Goal: Transaction & Acquisition: Purchase product/service

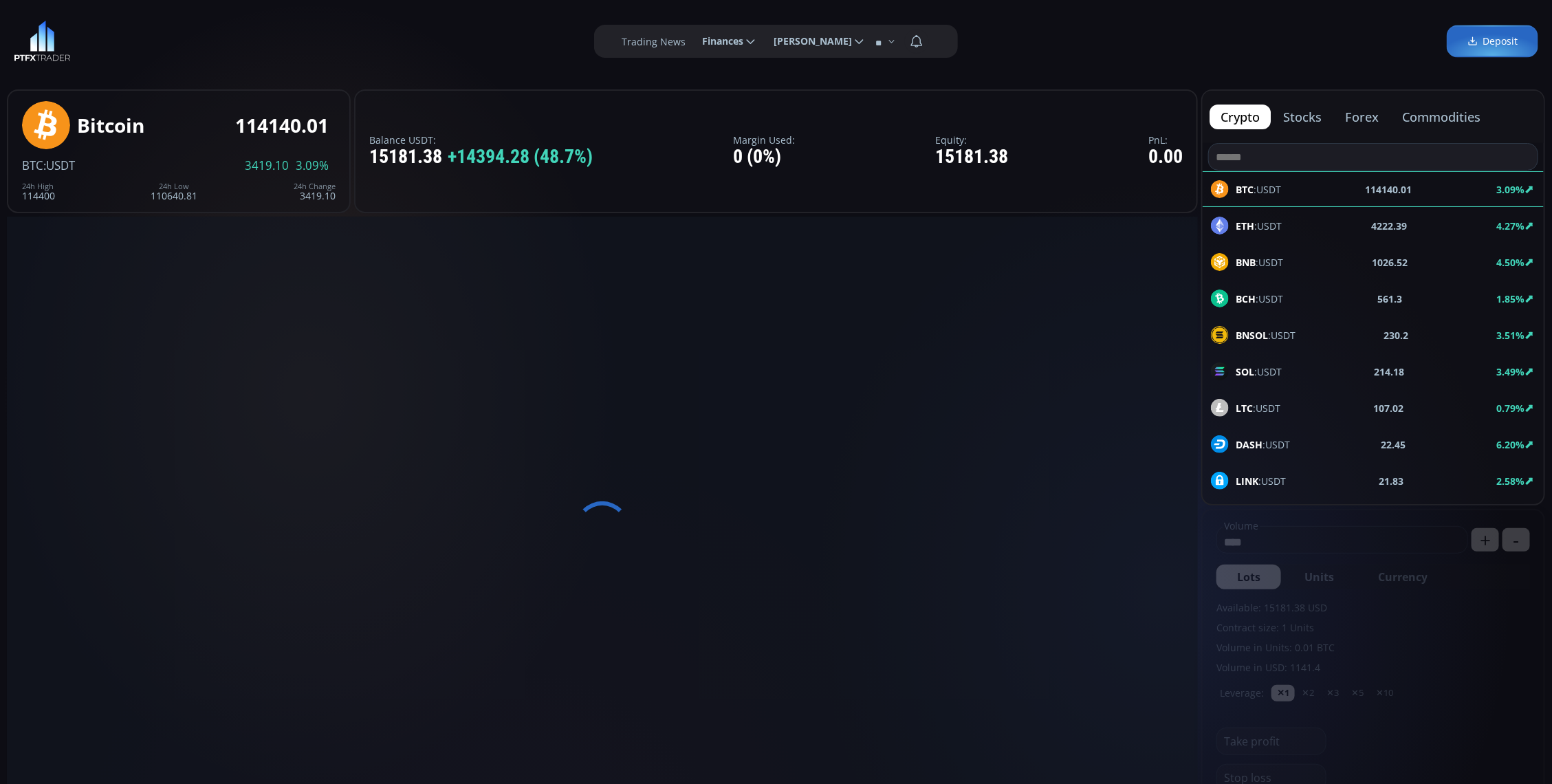
type input "********"
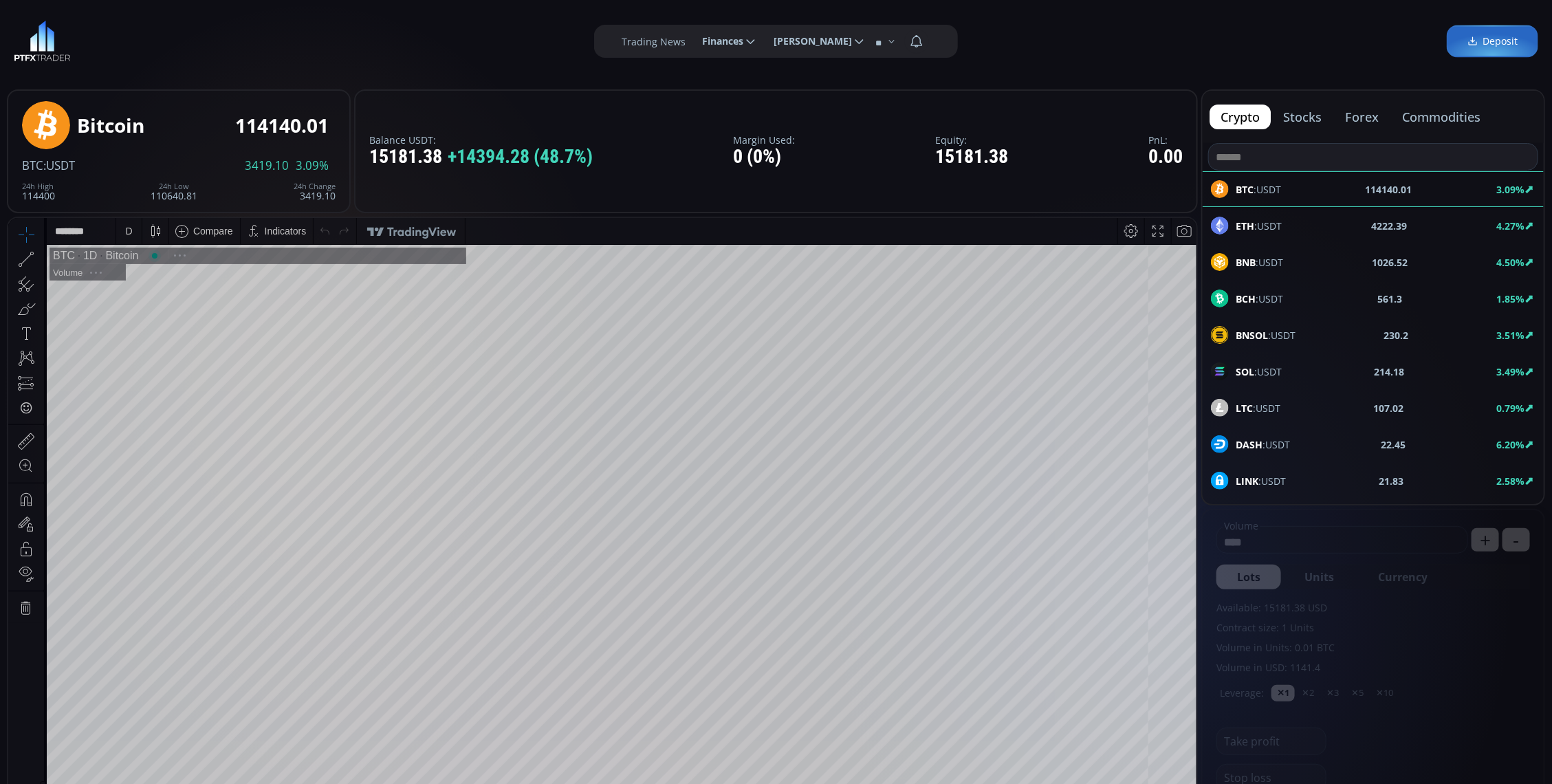
scroll to position [193, 0]
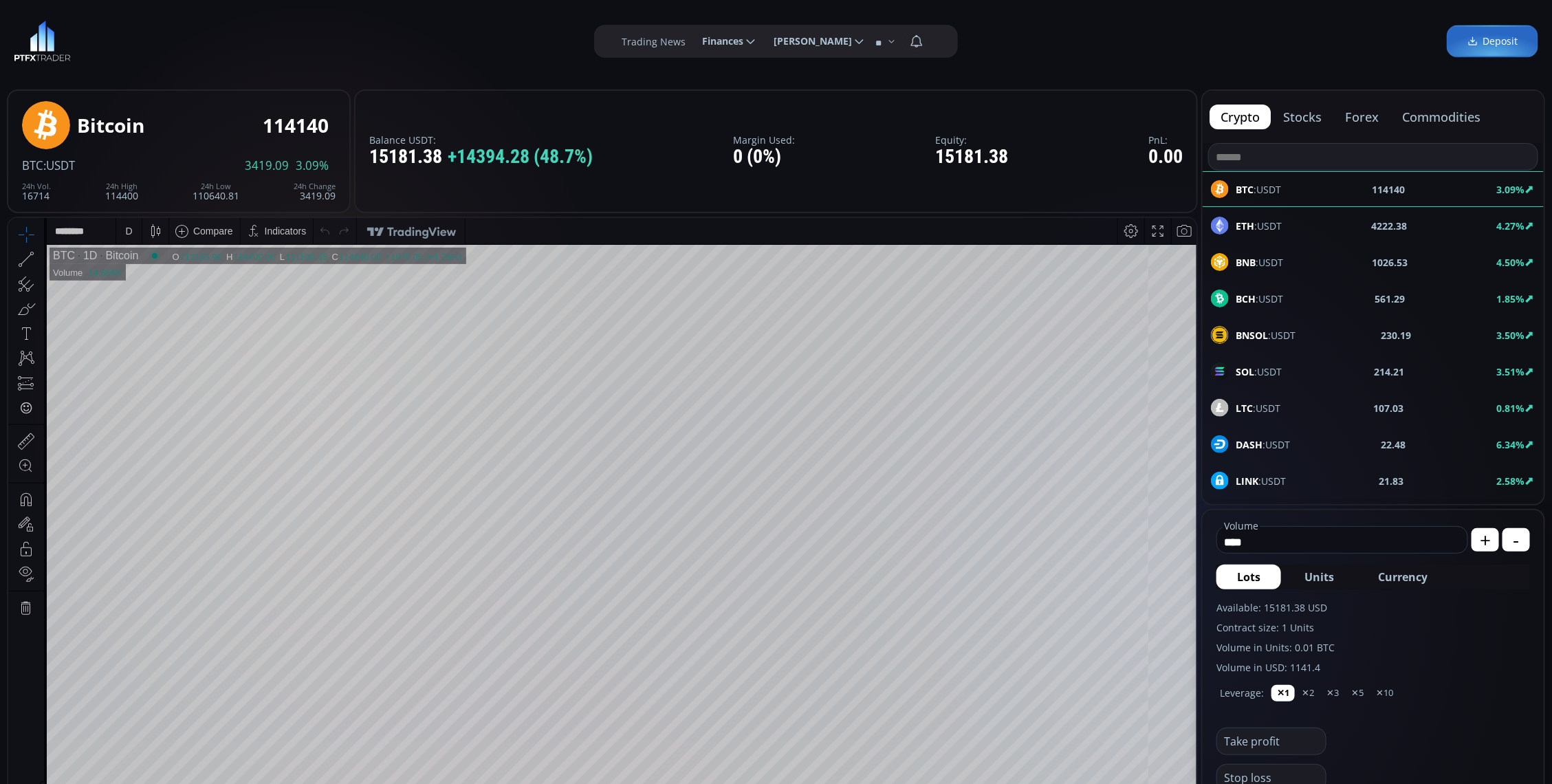
click at [132, 231] on div "D" at bounding box center [129, 230] width 11 height 26
click at [176, 280] on div "1 minute" at bounding box center [164, 280] width 84 height 11
click at [121, 233] on div "1 m" at bounding box center [130, 230] width 27 height 26
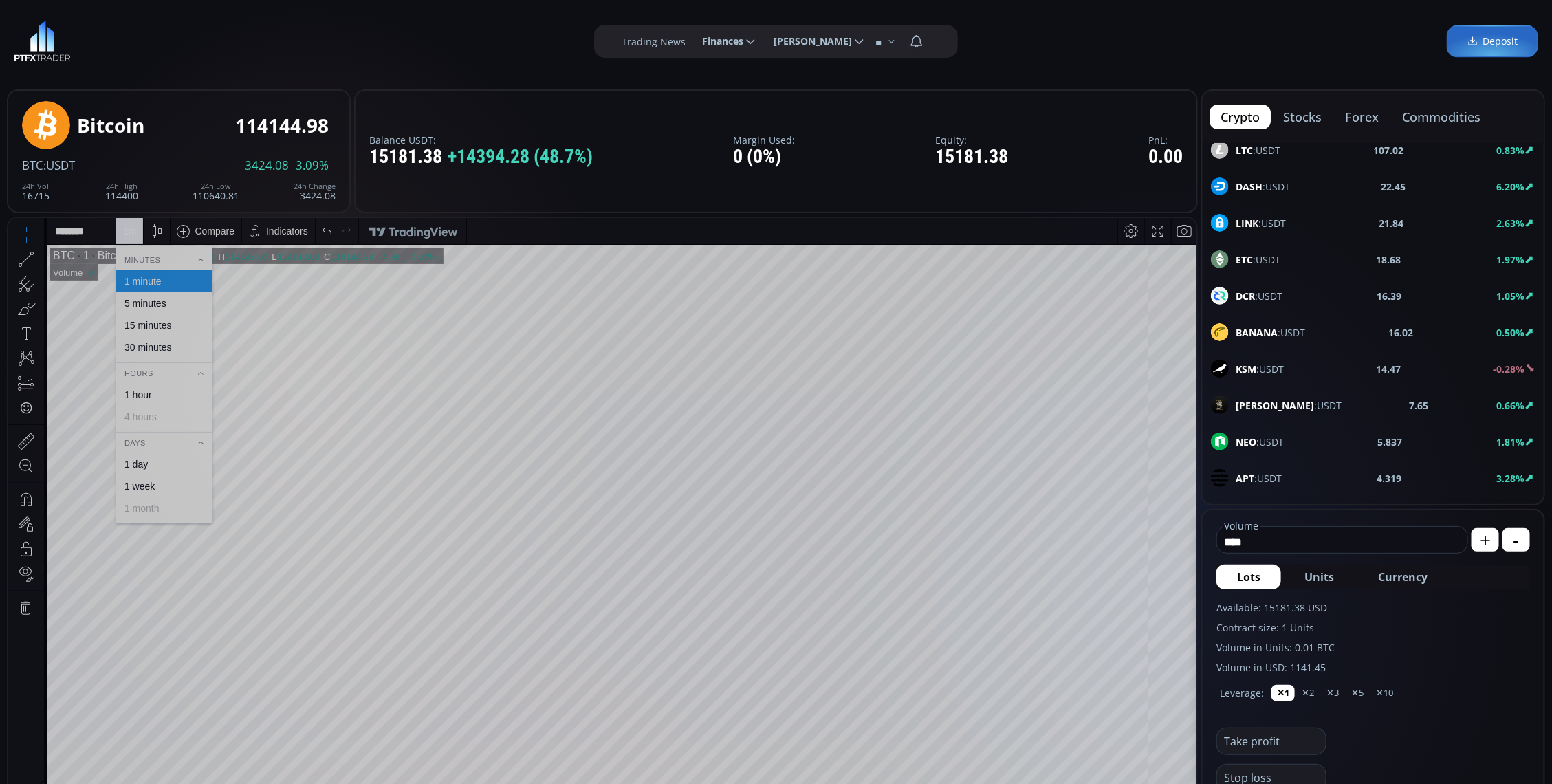
click at [176, 166] on div "BTC :USDT 3424.08 3.09%" at bounding box center [178, 166] width 313 height 12
click at [186, 335] on div "30 minutes" at bounding box center [164, 346] width 96 height 22
click at [136, 225] on div "30 m" at bounding box center [133, 230] width 19 height 11
click at [167, 320] on div "15 minutes" at bounding box center [148, 324] width 47 height 11
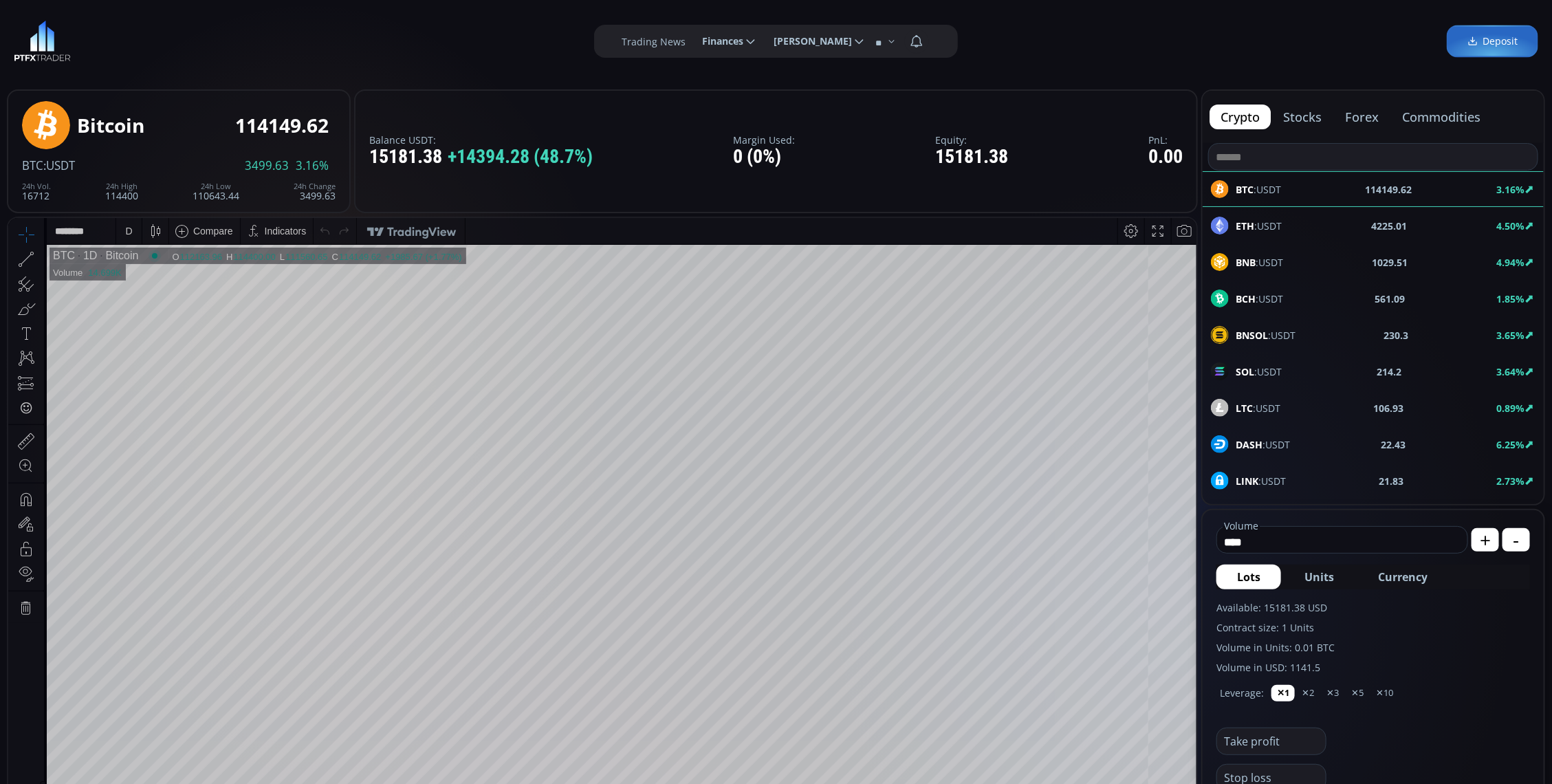
scroll to position [172, 0]
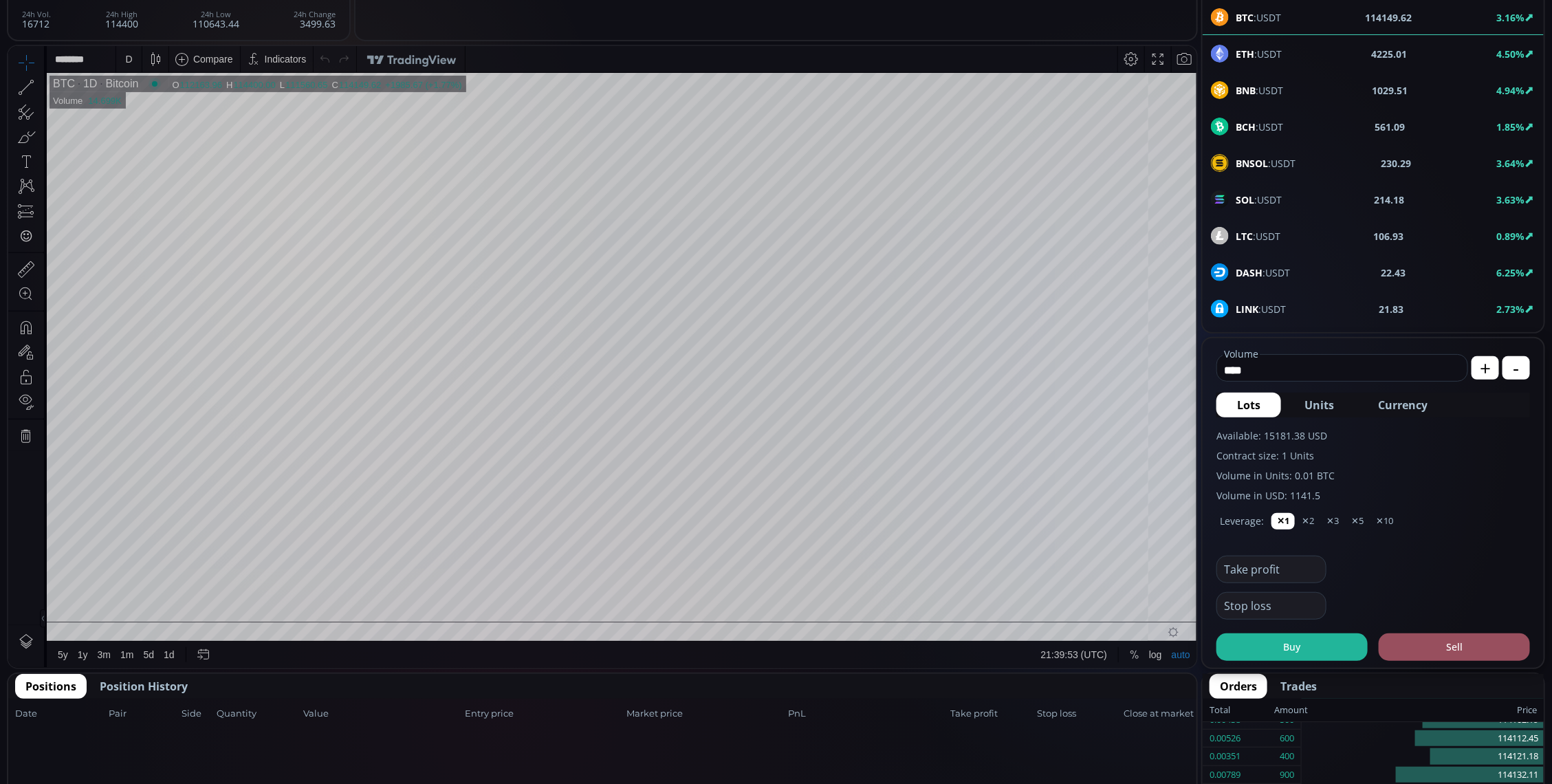
click at [123, 65] on div "D" at bounding box center [129, 58] width 11 height 26
click at [160, 113] on div "1 minute" at bounding box center [143, 108] width 37 height 11
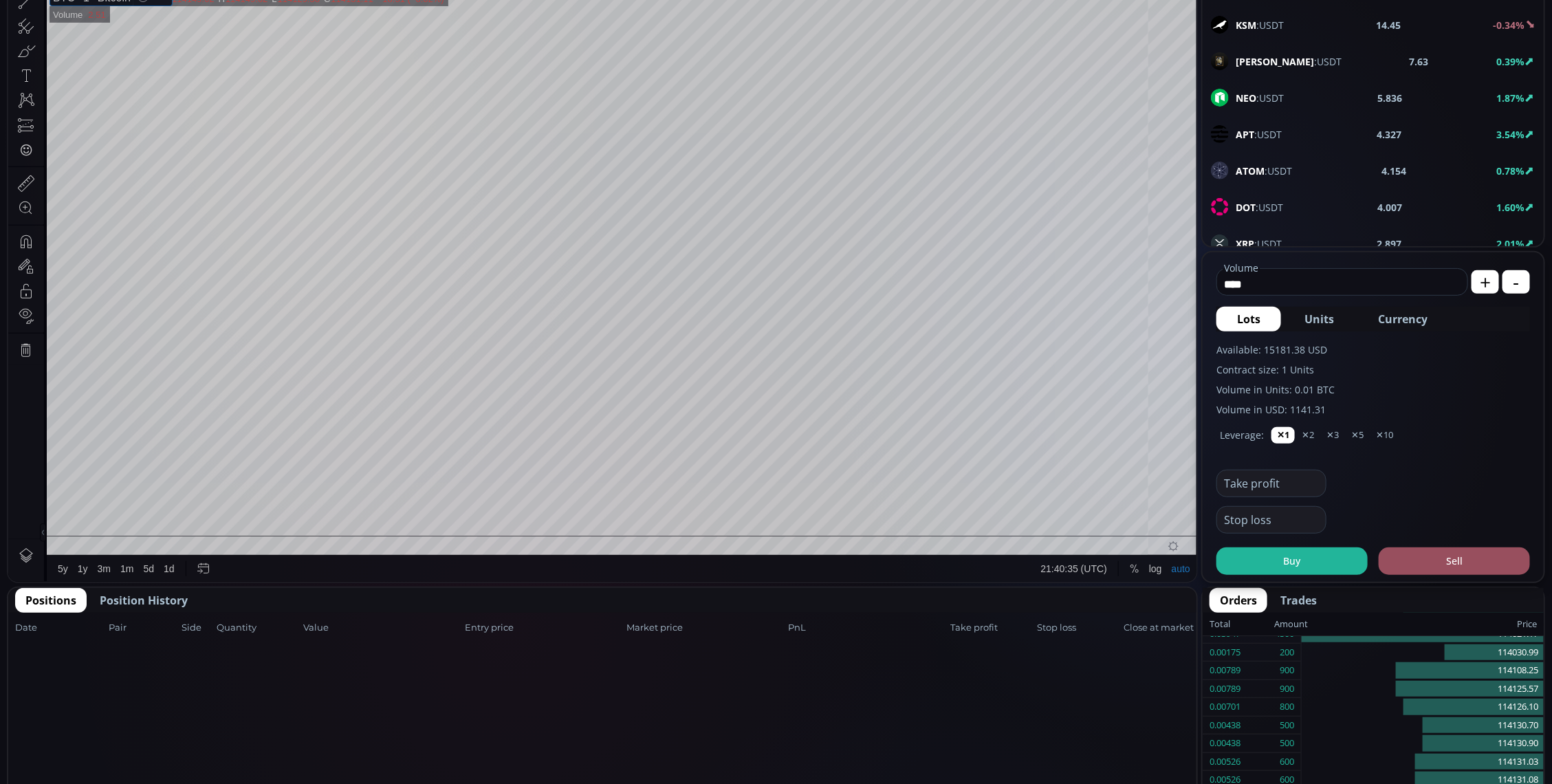
scroll to position [429, 0]
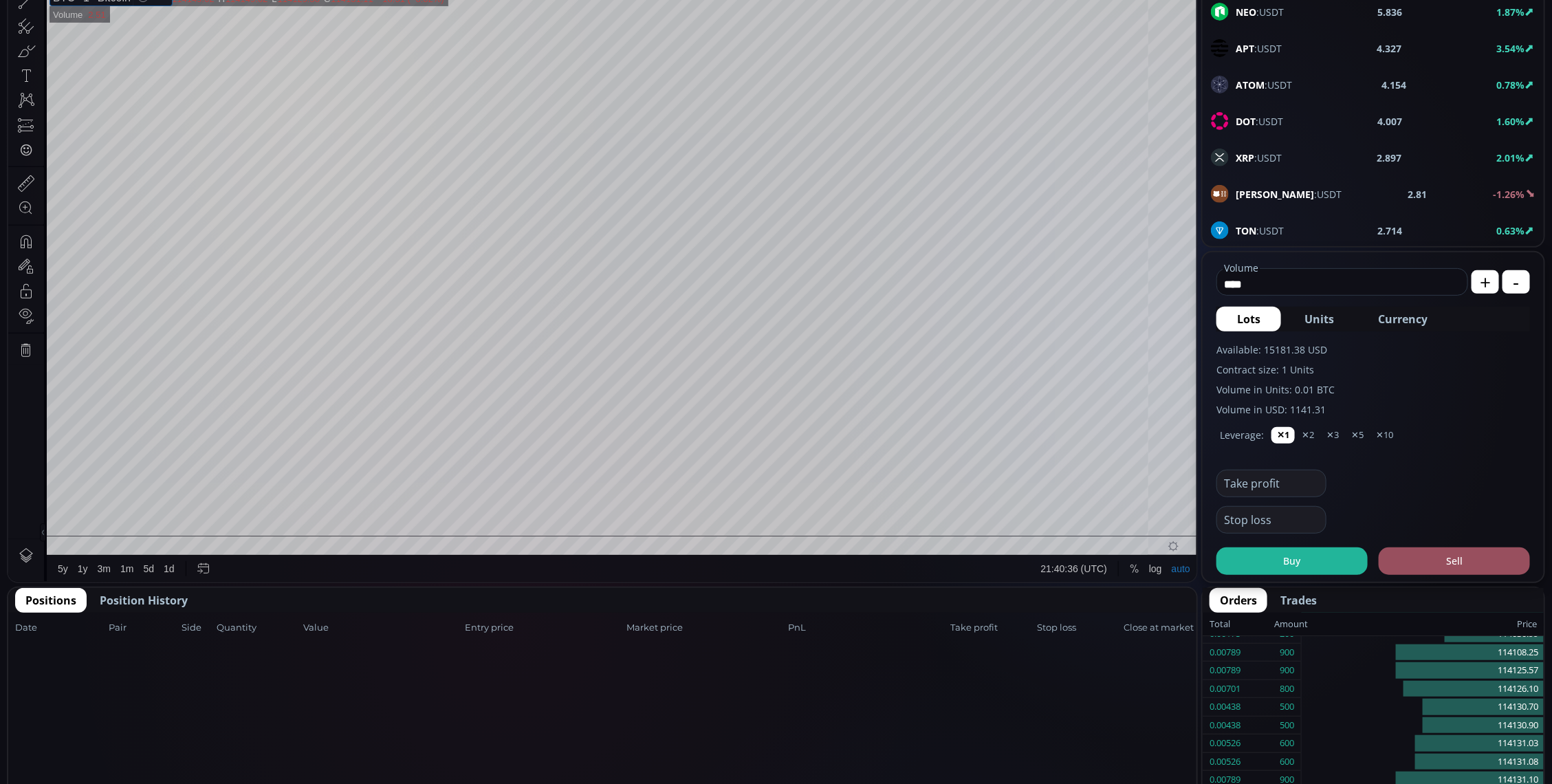
click at [1308, 166] on div "XRP :USDT 2.897 2.01%" at bounding box center [1373, 157] width 325 height 18
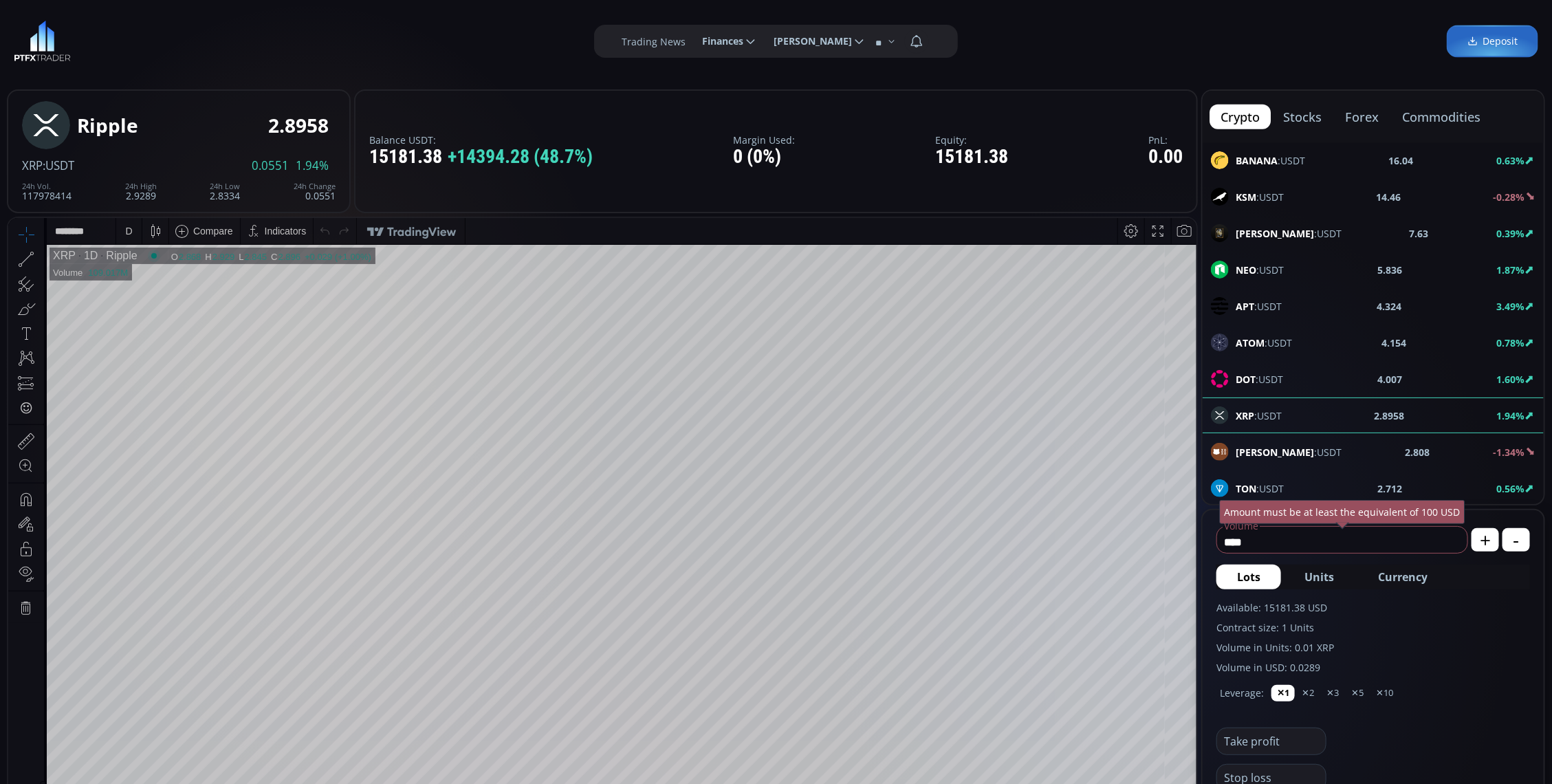
click at [126, 219] on div "D" at bounding box center [129, 230] width 11 height 26
click at [149, 265] on div "Minutes" at bounding box center [164, 259] width 96 height 15
click at [154, 273] on div "Hours" at bounding box center [164, 280] width 96 height 15
click at [178, 243] on div "Compare" at bounding box center [204, 230] width 71 height 26
click at [133, 236] on div "D" at bounding box center [129, 230] width 11 height 26
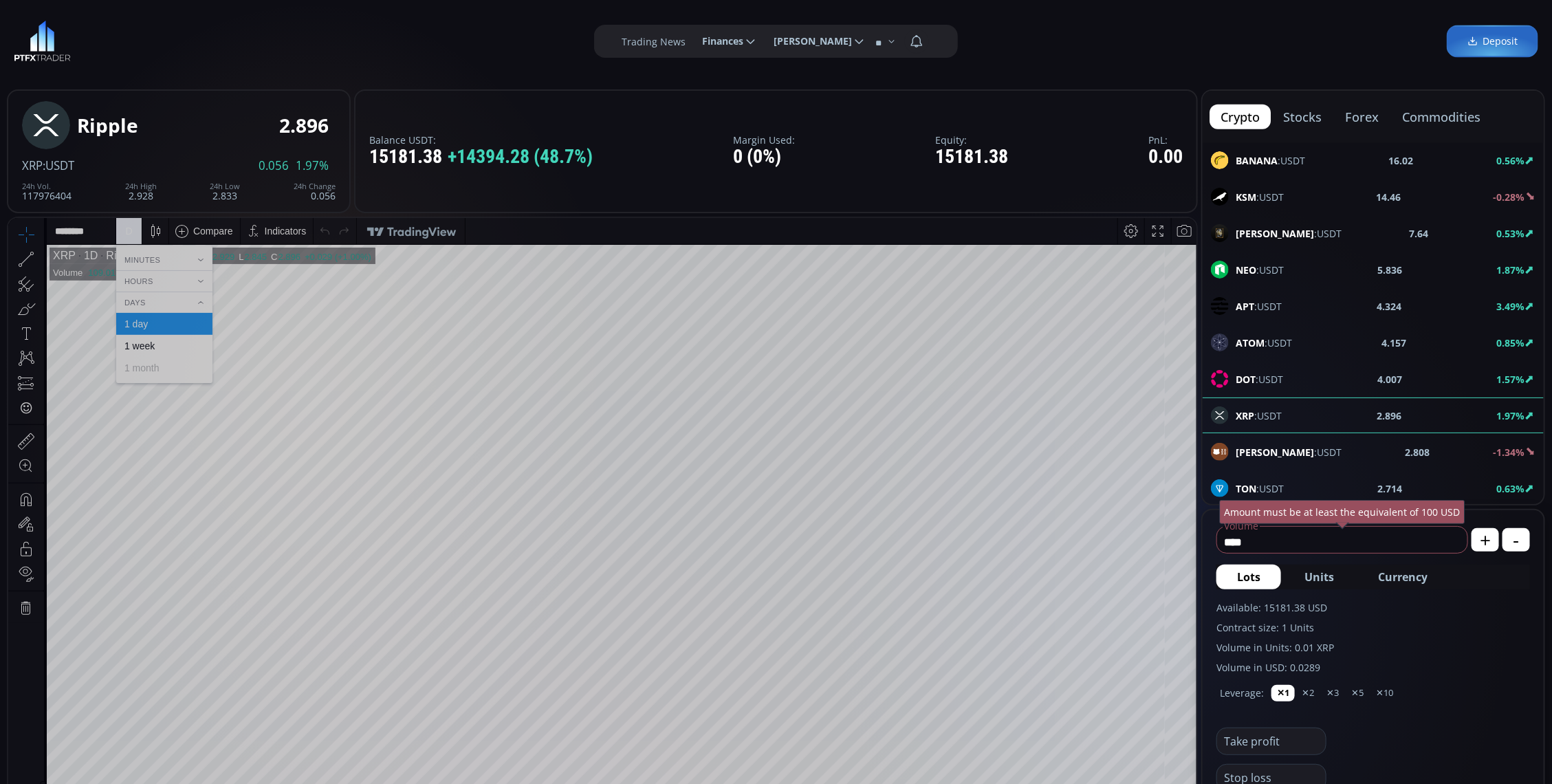
click at [161, 256] on div "Minutes" at bounding box center [164, 259] width 96 height 15
click at [161, 284] on div "1 minute" at bounding box center [143, 280] width 37 height 11
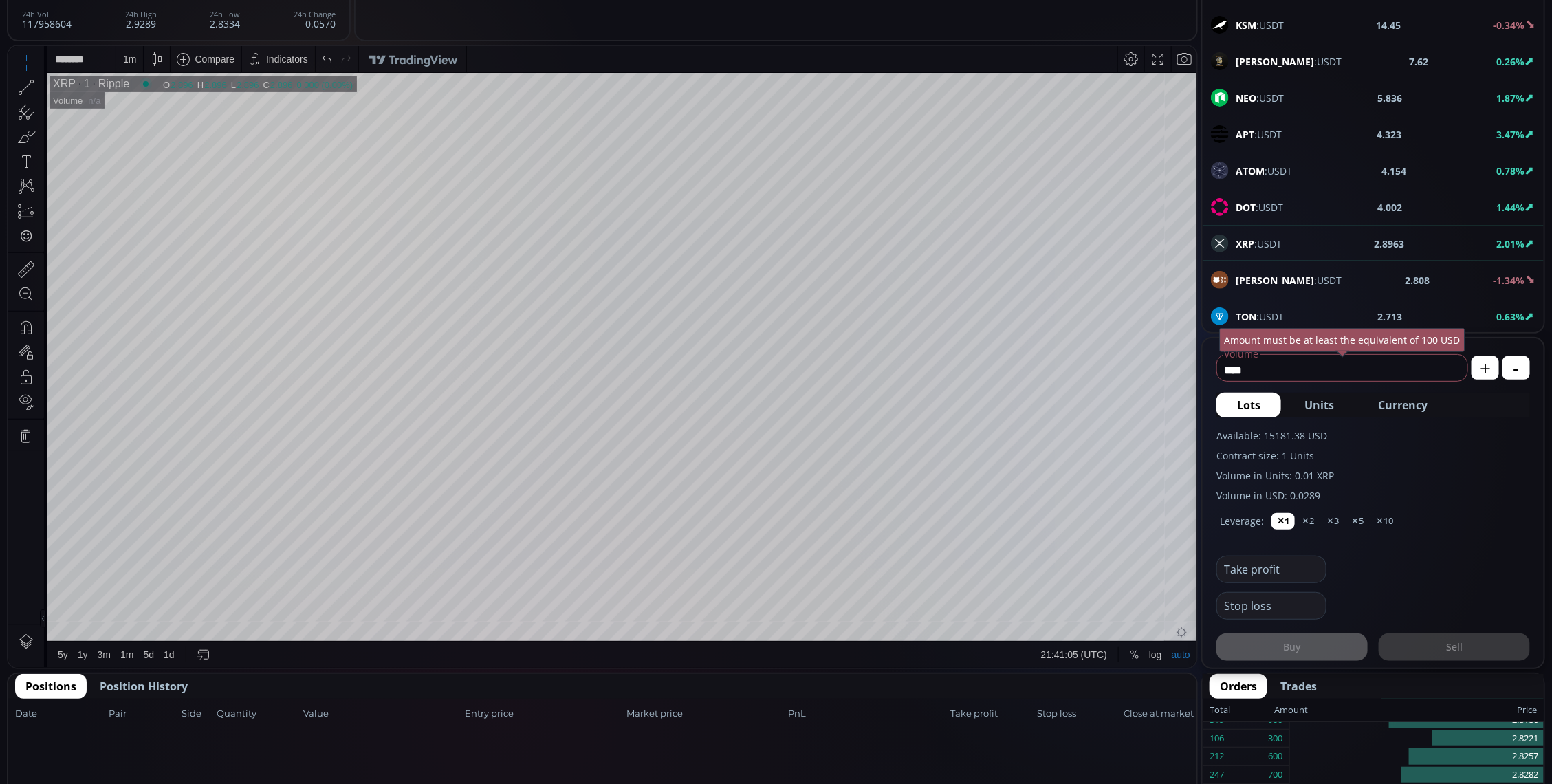
scroll to position [172, 0]
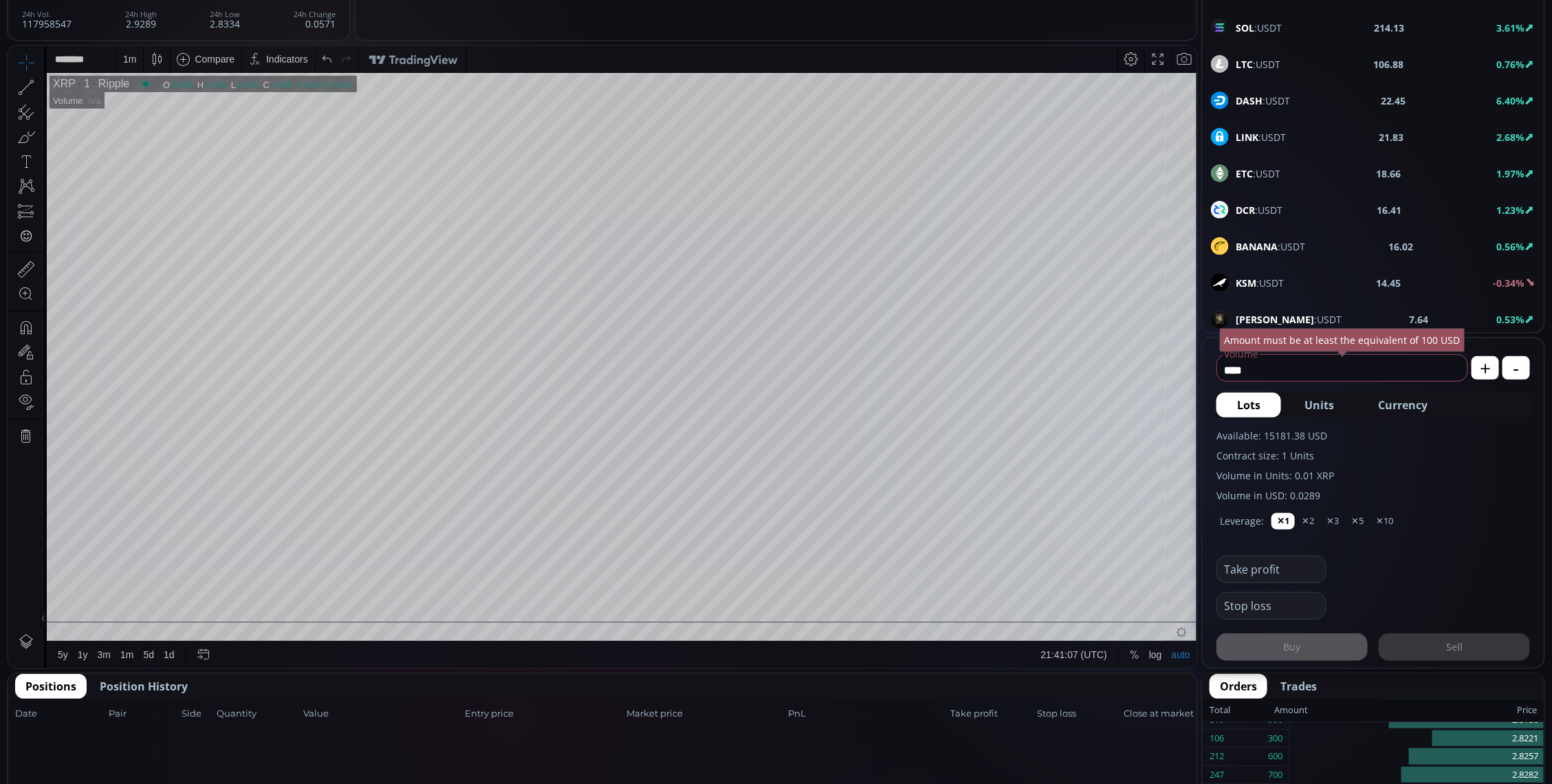
click at [1308, 66] on div "LTC :USDT 106.88 0.76%" at bounding box center [1373, 63] width 325 height 18
click at [128, 66] on div "D" at bounding box center [129, 58] width 11 height 26
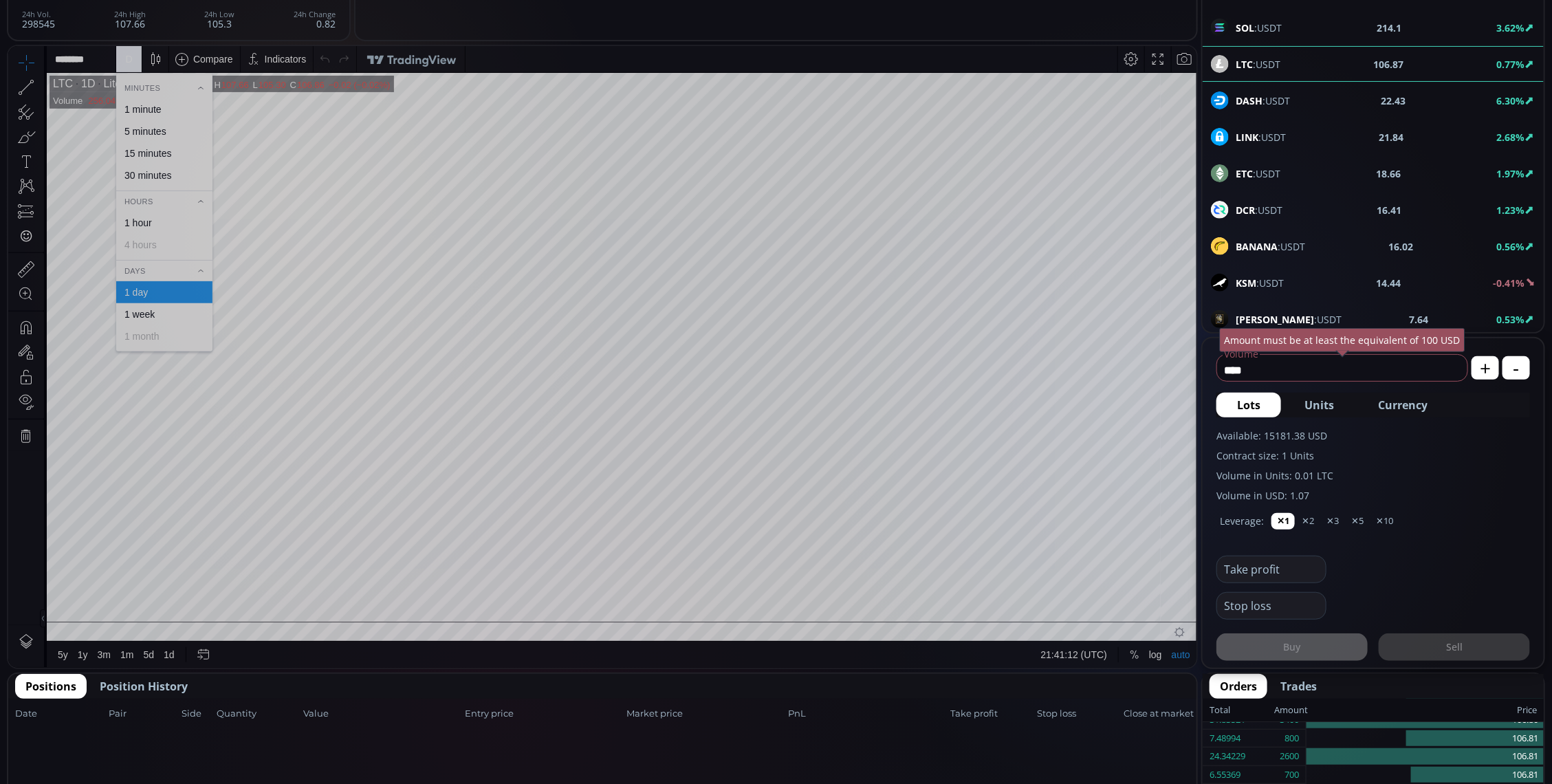
click at [143, 111] on div "1 minute" at bounding box center [143, 108] width 37 height 11
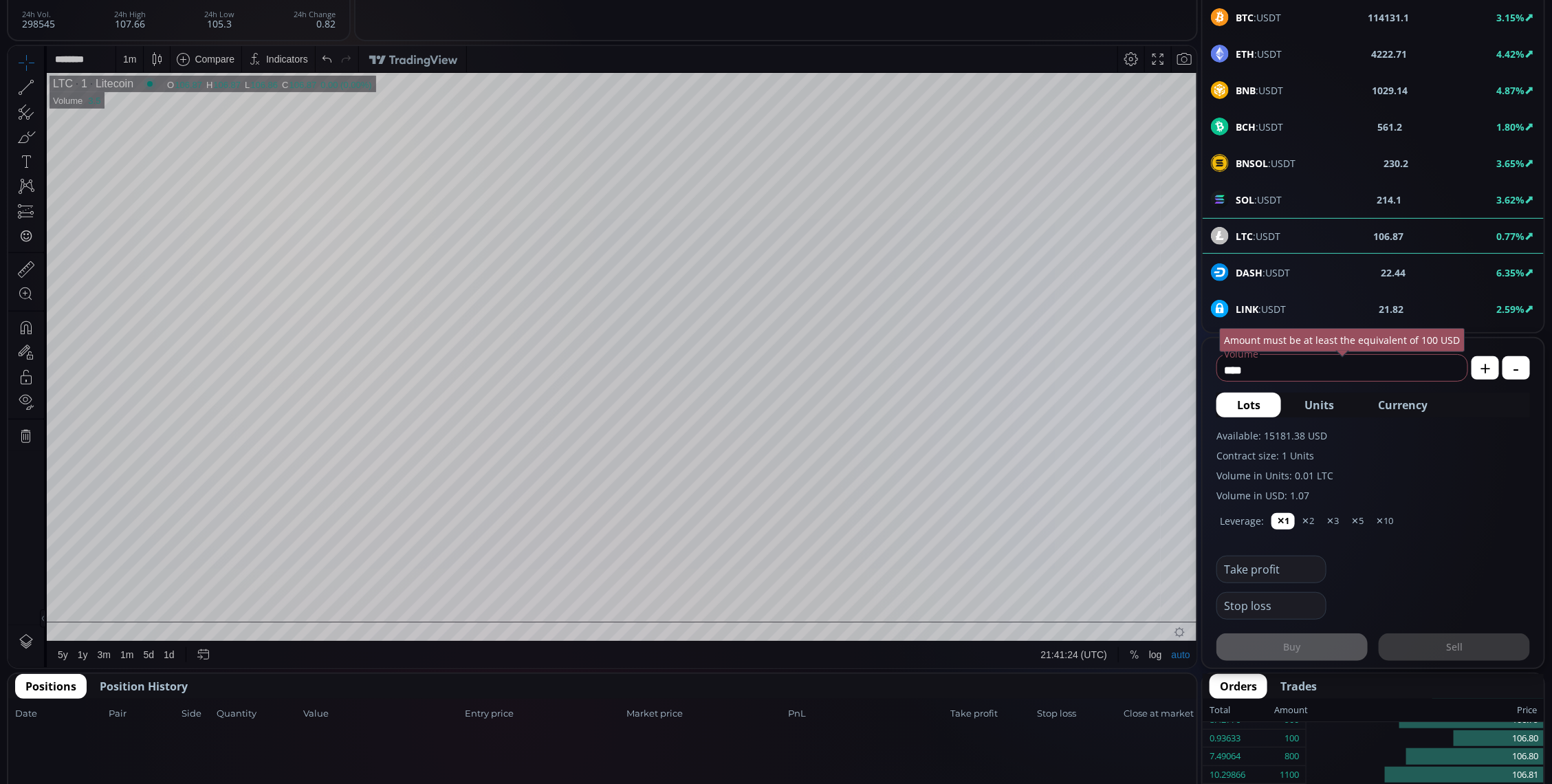
click at [1266, 200] on span "SOL :USDT" at bounding box center [1259, 200] width 46 height 14
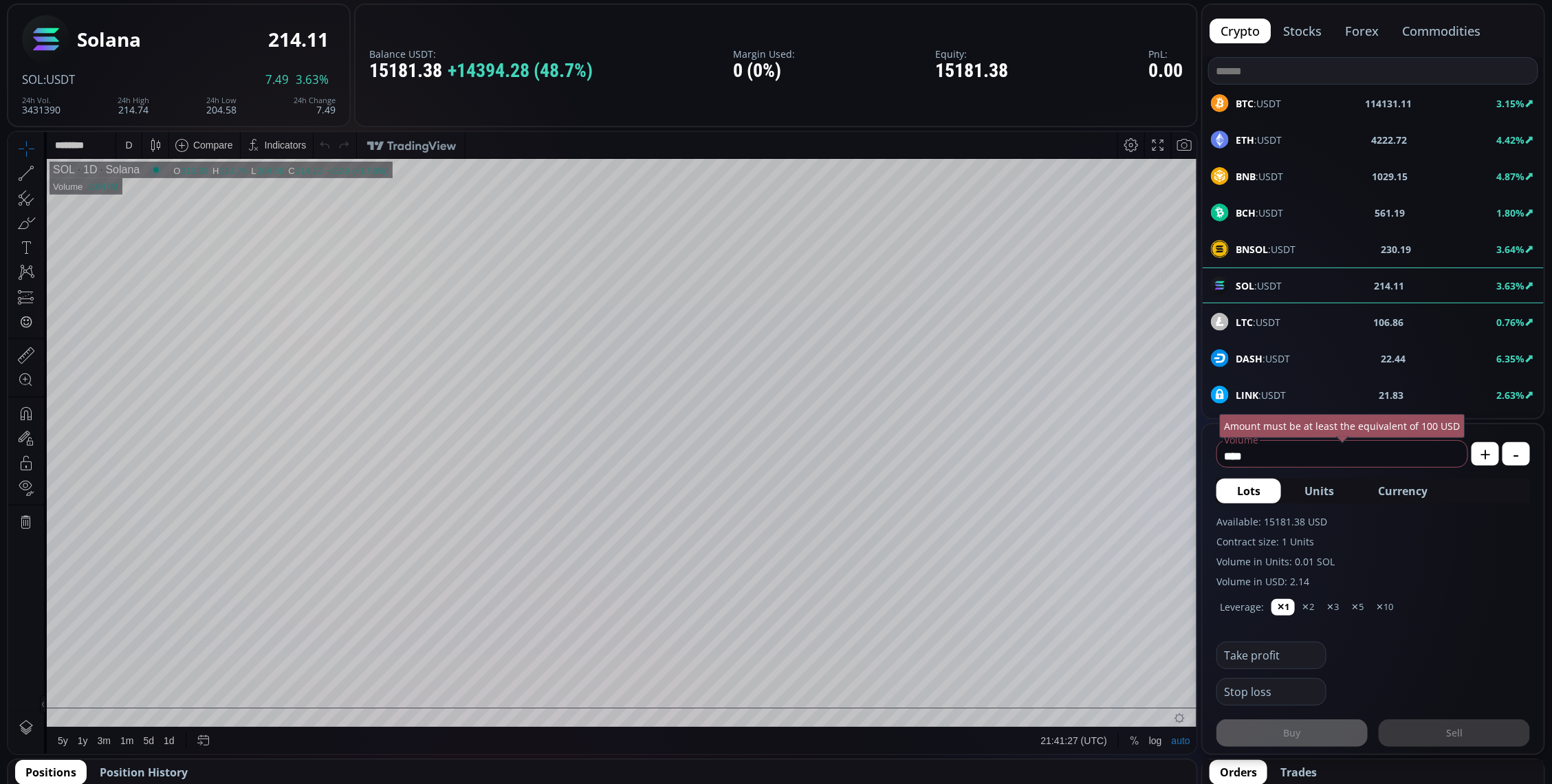
click at [136, 143] on div "D" at bounding box center [129, 144] width 26 height 26
click at [178, 186] on div "1 minute" at bounding box center [164, 194] width 96 height 22
click at [1278, 125] on div "ETH :USDT 4222.74 4.42%" at bounding box center [1374, 140] width 341 height 36
click at [130, 146] on div "D" at bounding box center [128, 144] width 7 height 11
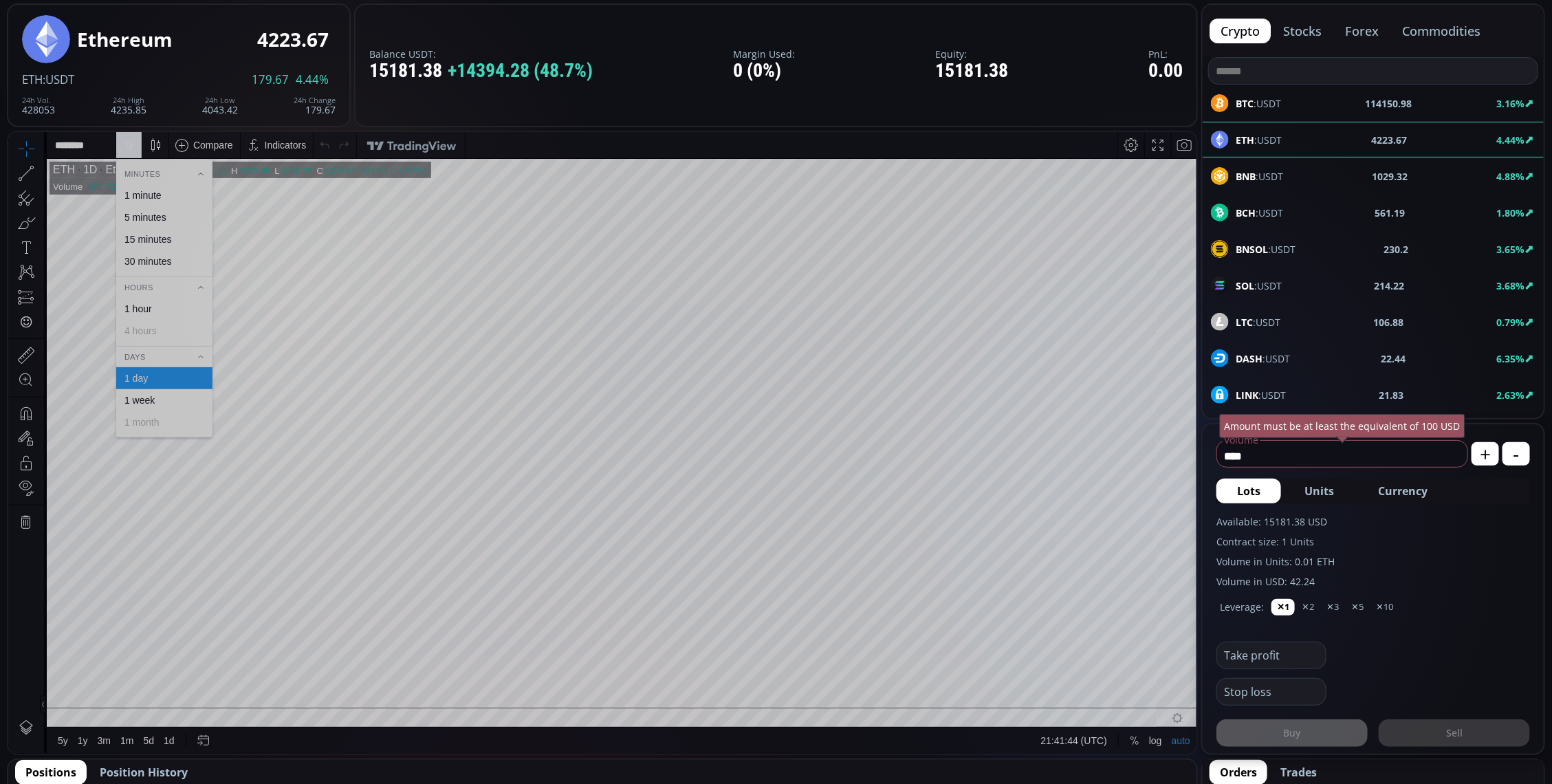
click at [144, 187] on div "1 minute" at bounding box center [164, 194] width 96 height 22
click at [1290, 94] on div "BTC :USDT 114151 3.15%" at bounding box center [1373, 103] width 325 height 18
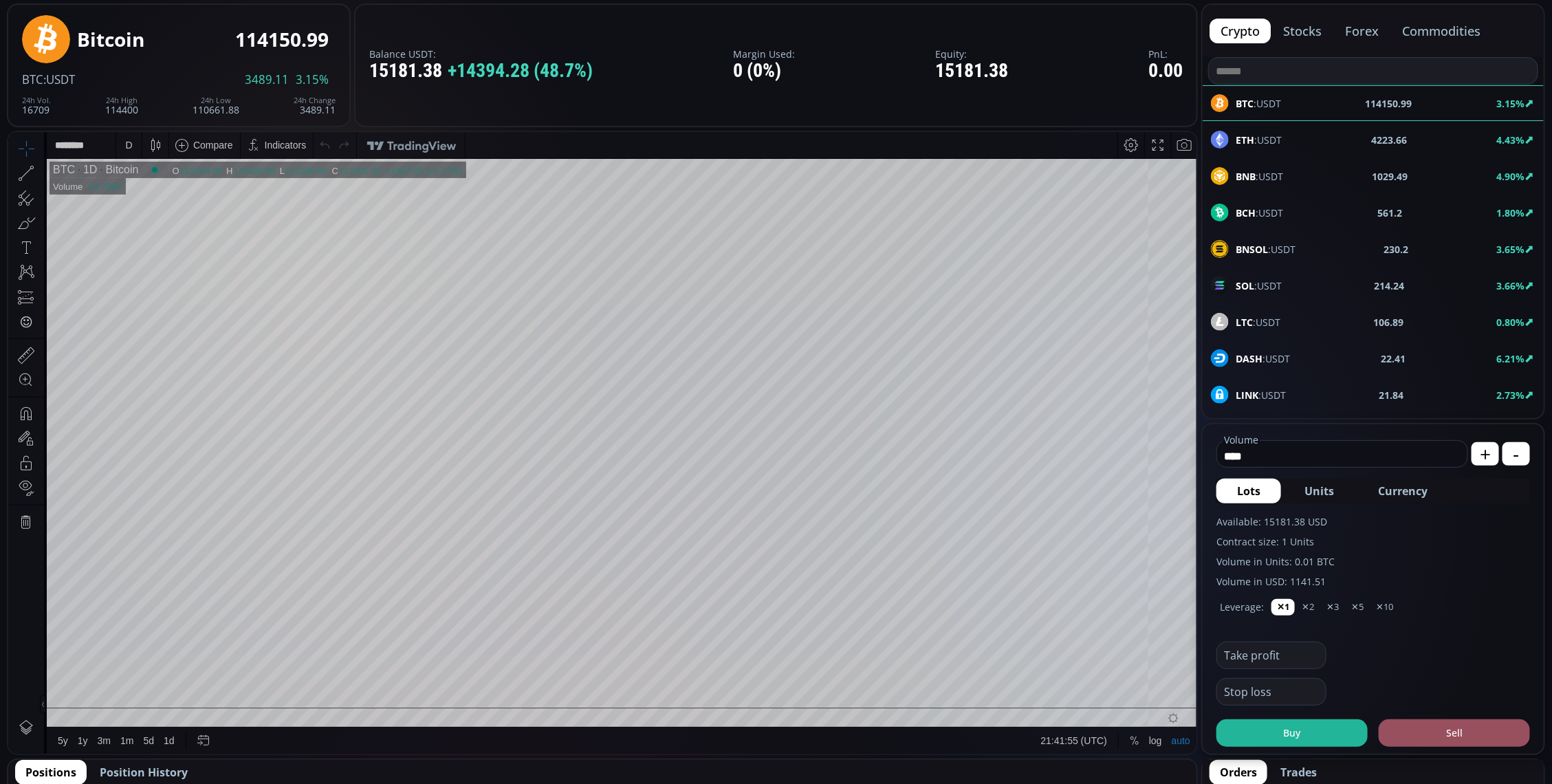
click at [119, 133] on div "D" at bounding box center [129, 144] width 26 height 26
click at [143, 199] on div "1 minute" at bounding box center [143, 194] width 37 height 11
click at [1341, 355] on div "DASH :USDT 22.41 6.26%" at bounding box center [1373, 358] width 325 height 18
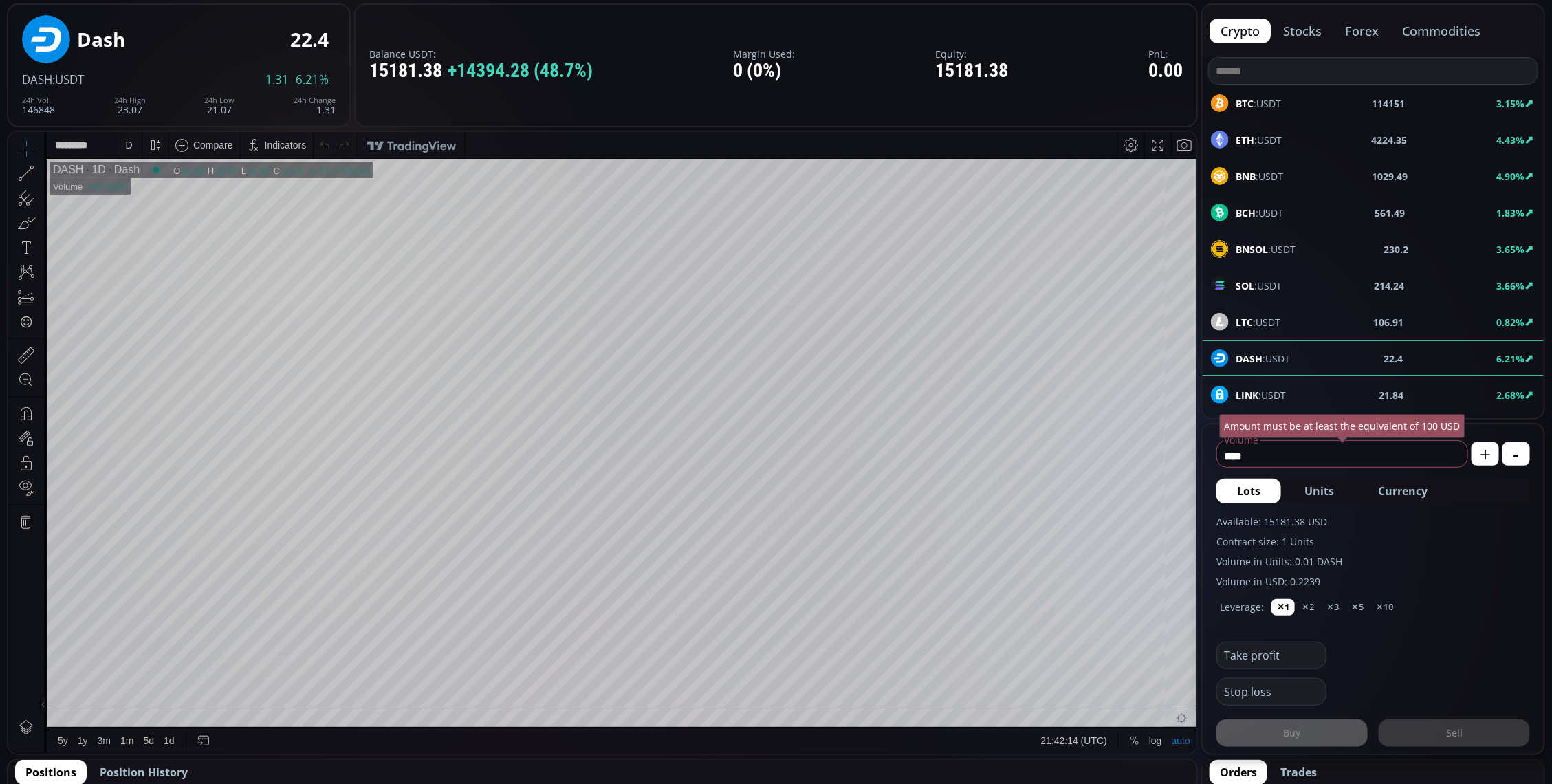
click at [119, 137] on div "D" at bounding box center [129, 144] width 26 height 26
click at [143, 186] on div "1 minute" at bounding box center [164, 194] width 96 height 22
click at [133, 137] on div "1 m" at bounding box center [130, 144] width 13 height 26
click at [170, 270] on div "30 minutes" at bounding box center [164, 260] width 96 height 22
click at [123, 136] on div "30 m" at bounding box center [133, 144] width 19 height 26
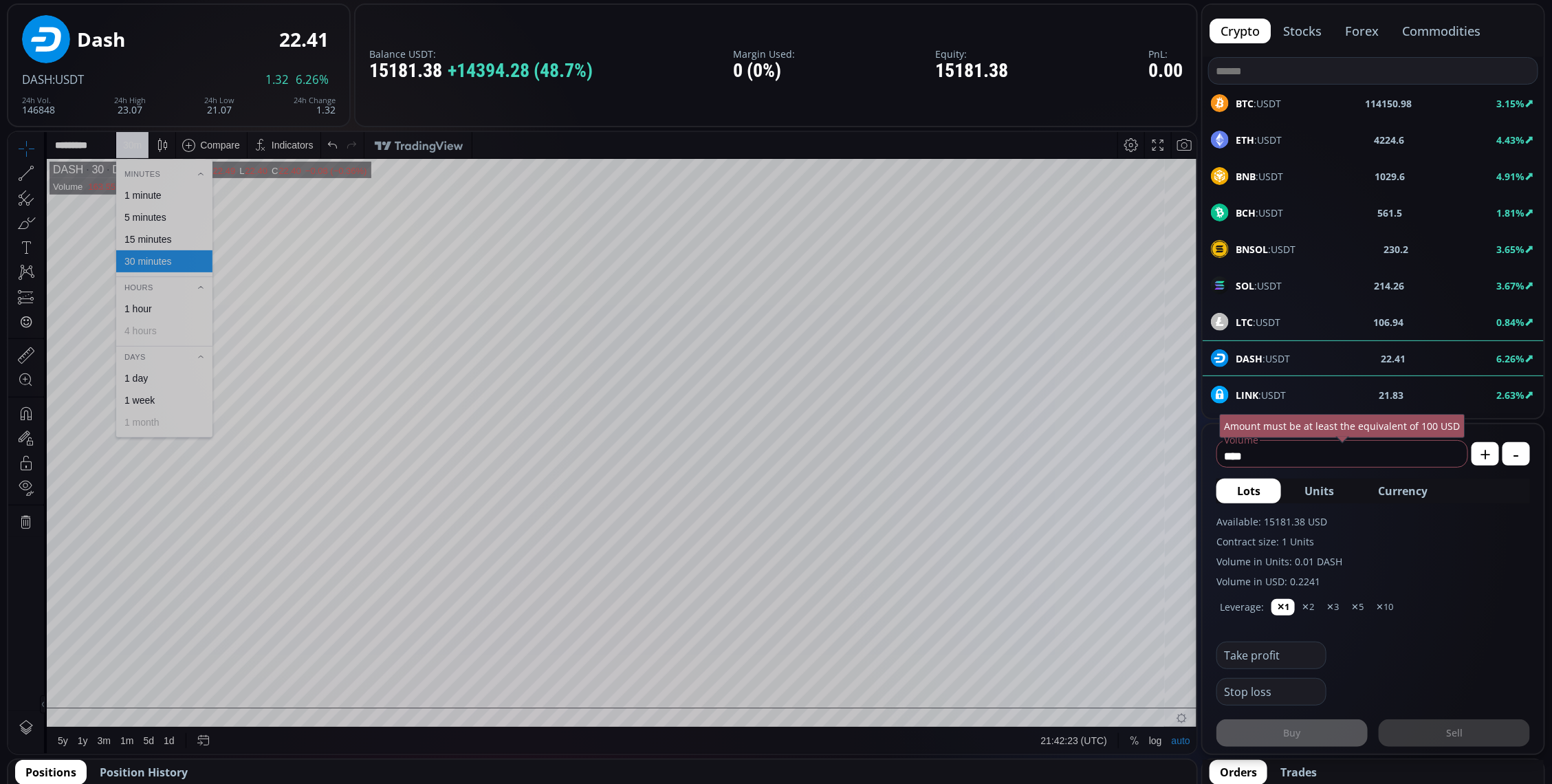
click at [161, 222] on div "5 minutes" at bounding box center [164, 216] width 96 height 22
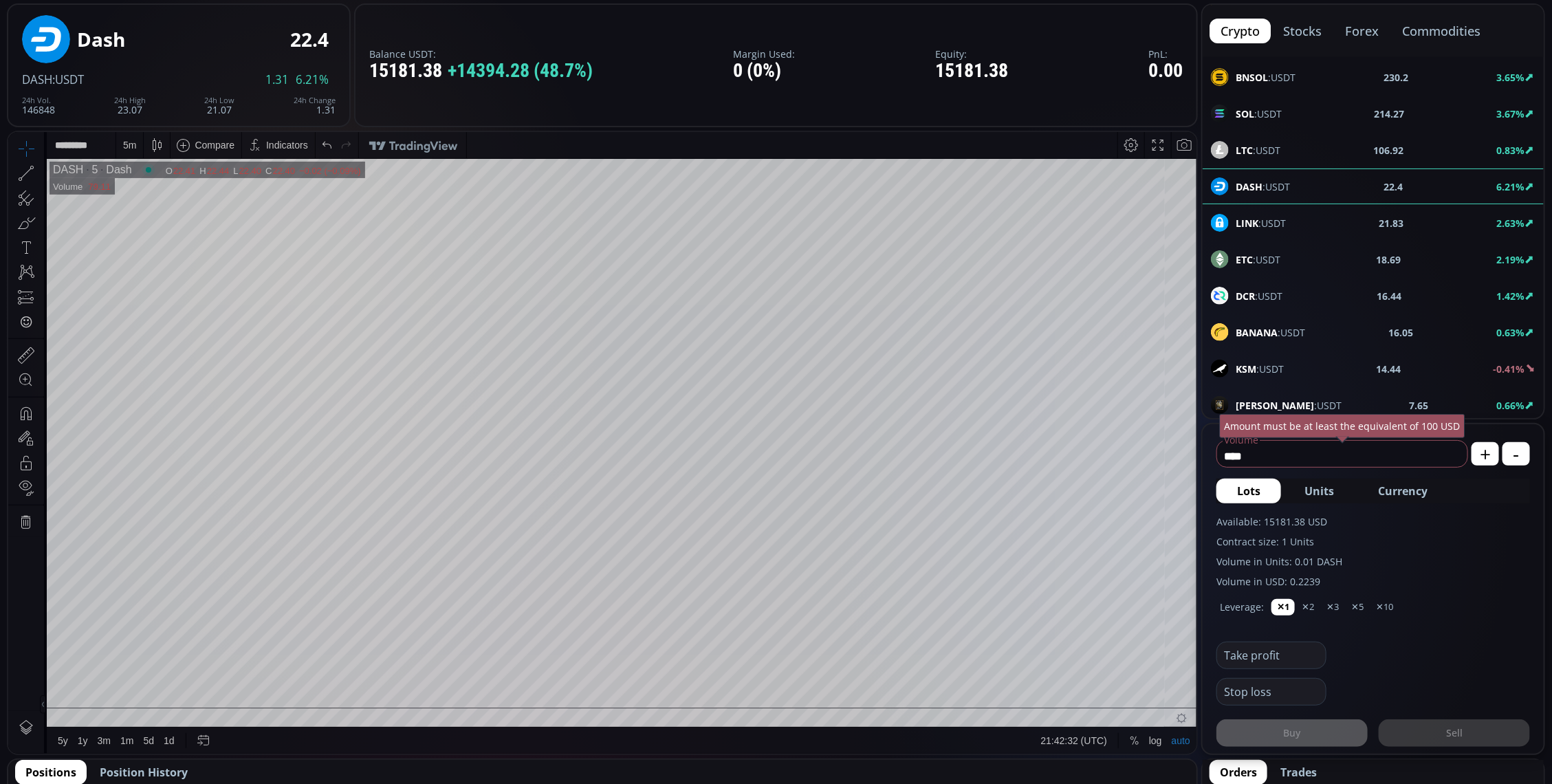
click at [1298, 146] on div "LTC :USDT 106.92 0.83%" at bounding box center [1373, 150] width 325 height 18
click at [125, 139] on div "D" at bounding box center [128, 144] width 7 height 11
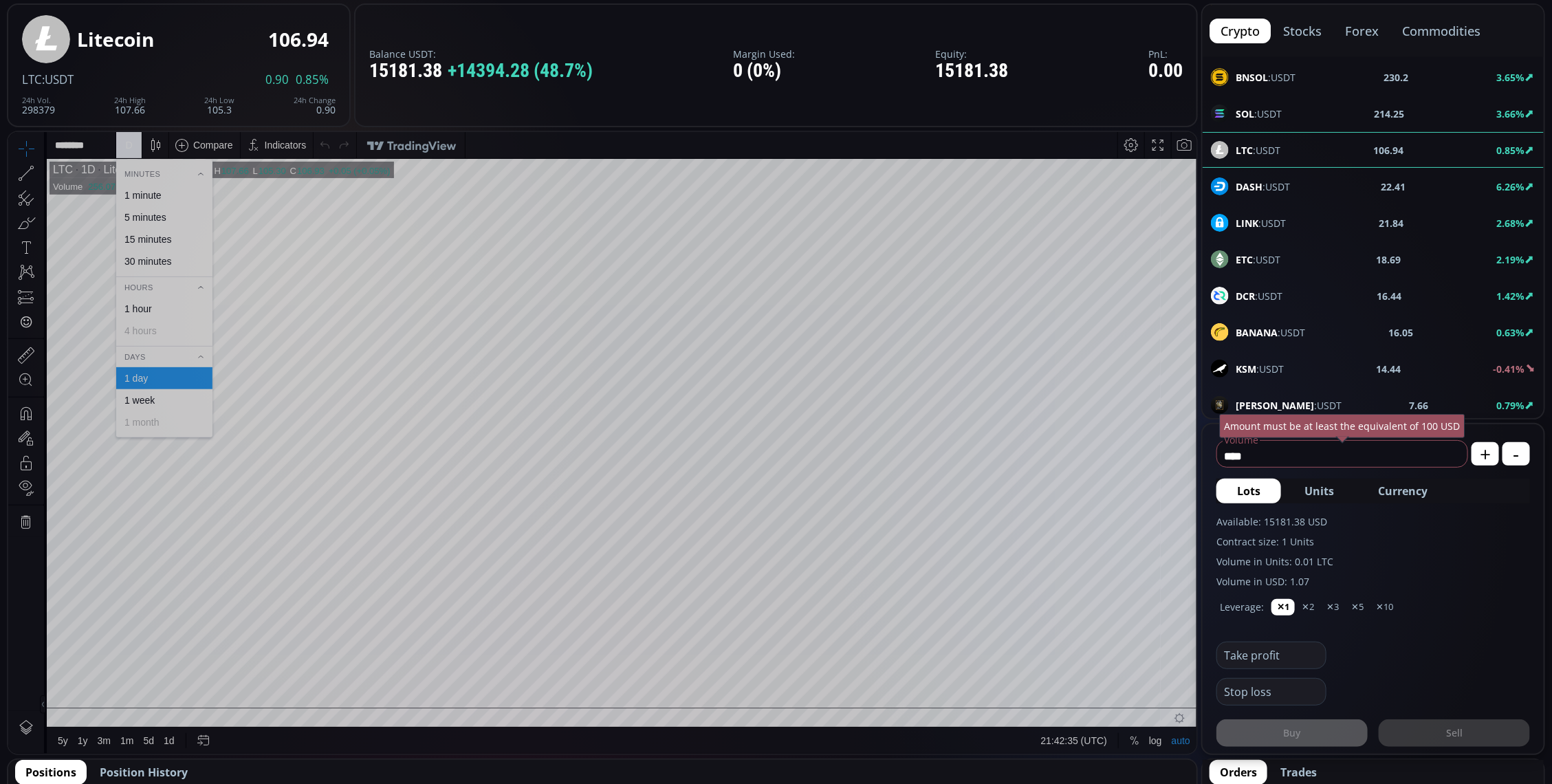
click at [140, 190] on div "1 minute" at bounding box center [143, 194] width 37 height 11
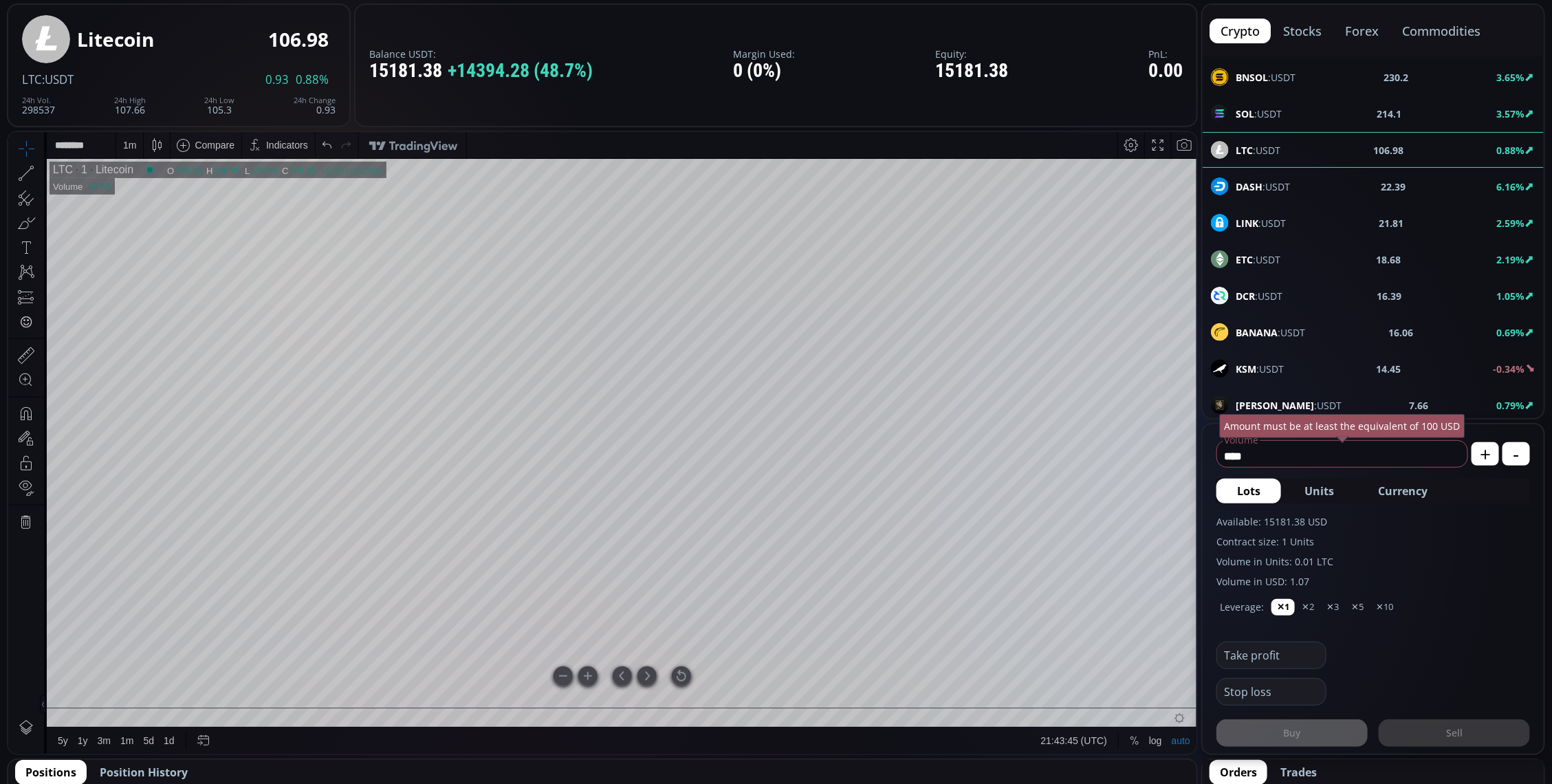
click at [684, 673] on div at bounding box center [681, 675] width 19 height 19
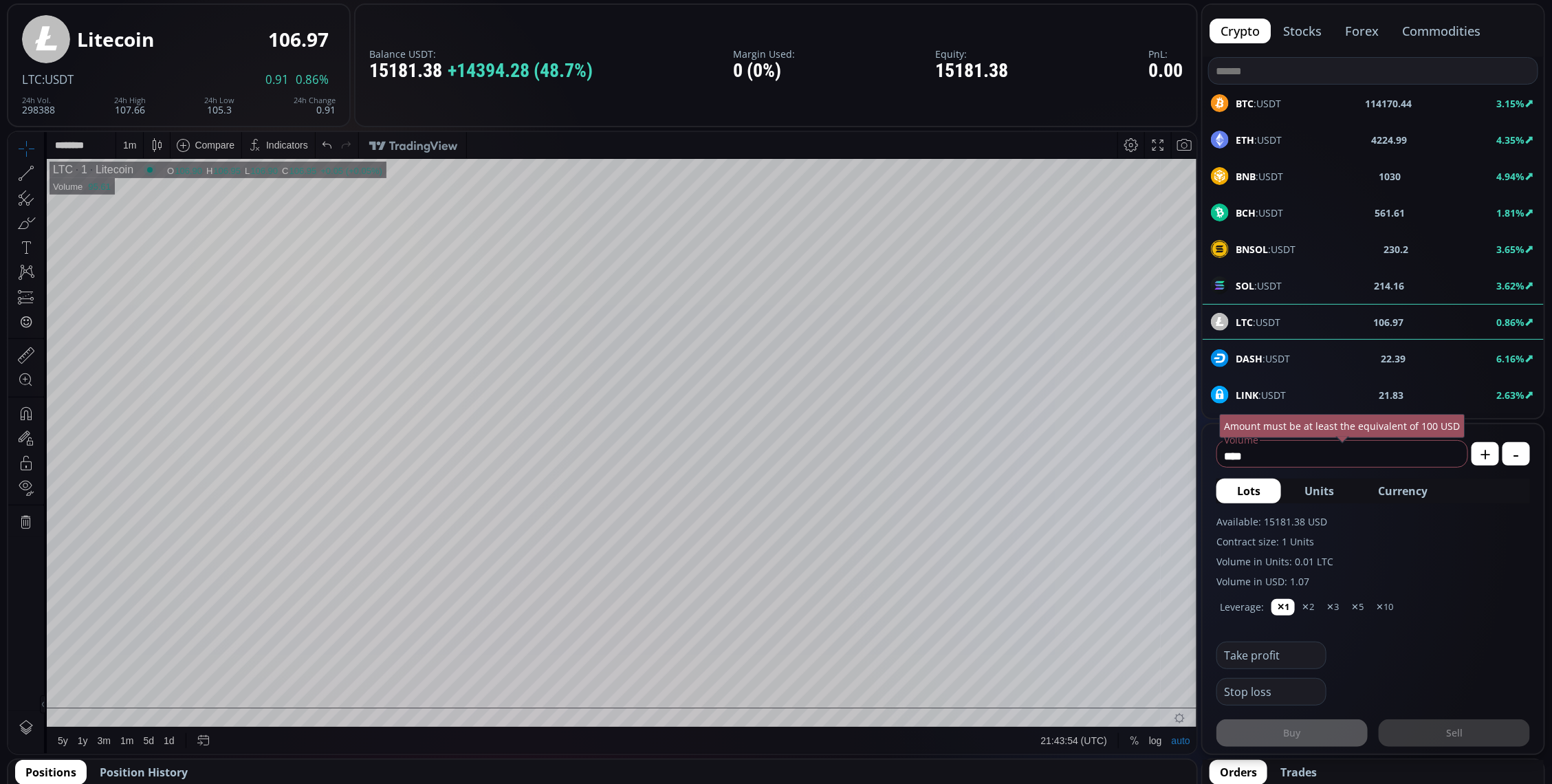
click at [1339, 98] on div "BTC :USDT 114170.44 3.15%" at bounding box center [1373, 103] width 325 height 18
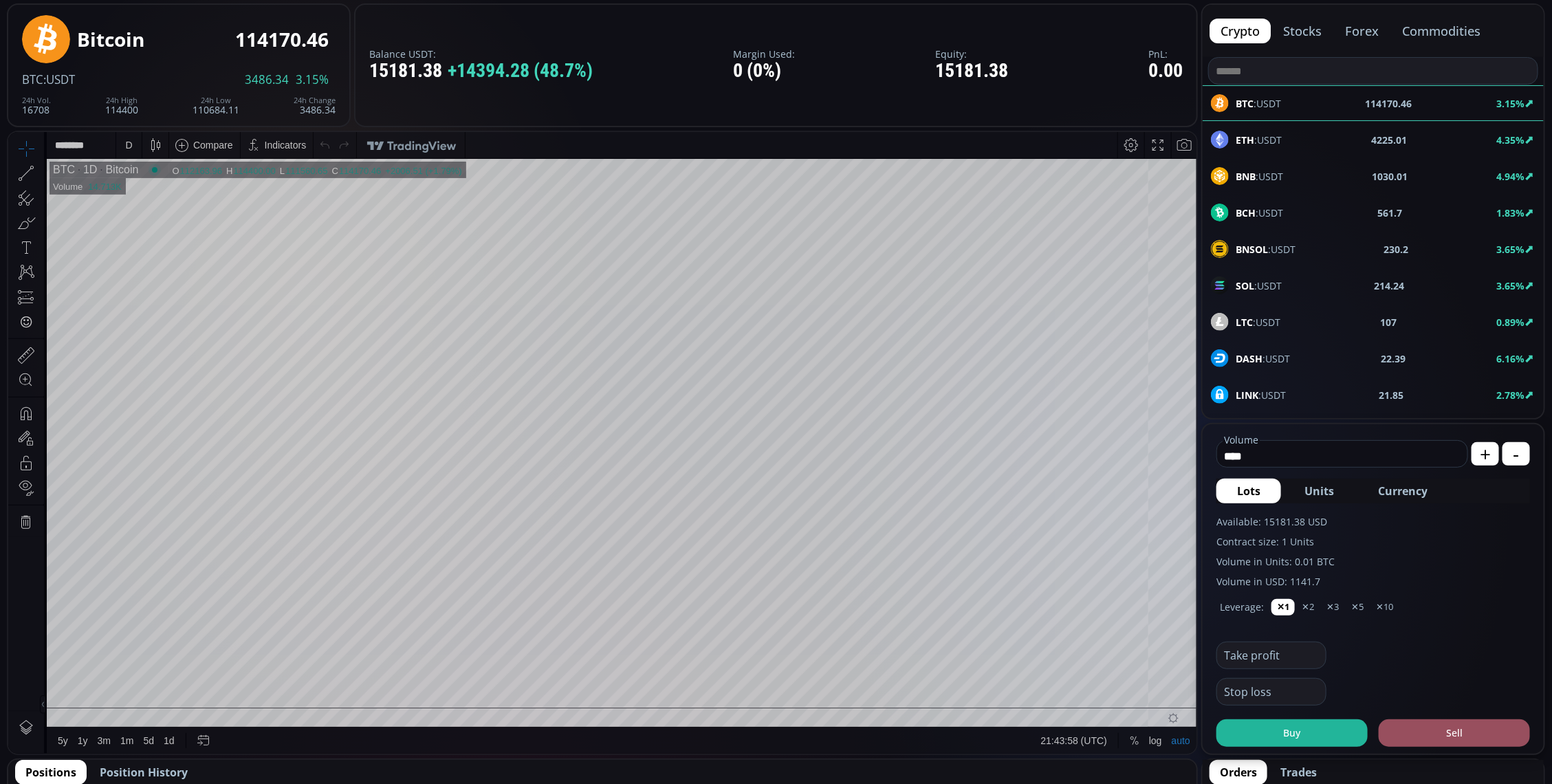
click at [129, 142] on div "D" at bounding box center [128, 144] width 7 height 11
click at [141, 192] on div "1 minute" at bounding box center [143, 194] width 37 height 11
click at [1314, 334] on div "LTC :USDT 106.96 0.85%" at bounding box center [1374, 322] width 341 height 36
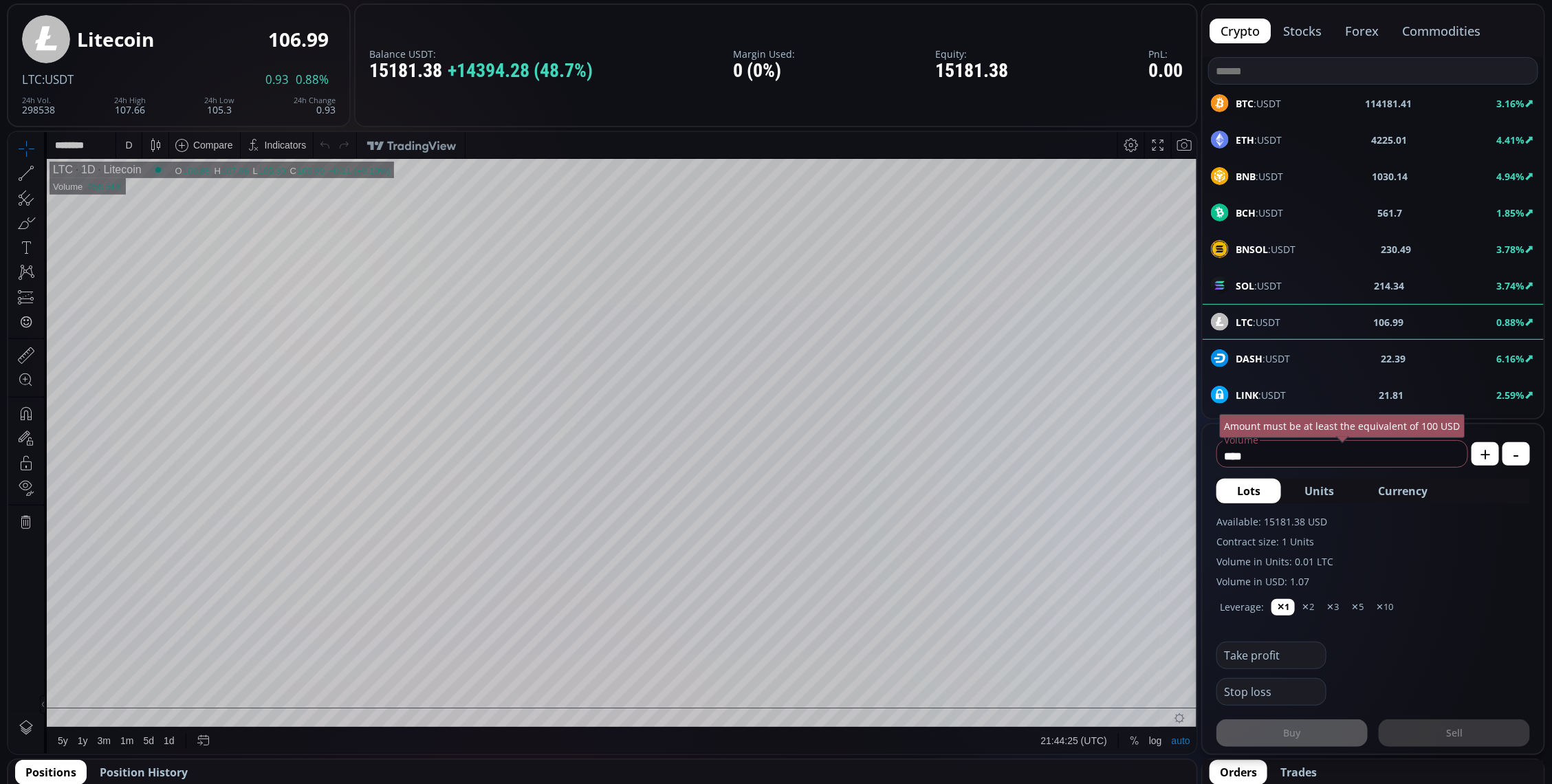
click at [128, 133] on div "D" at bounding box center [129, 144] width 11 height 26
click at [131, 177] on div "Minutes" at bounding box center [164, 173] width 96 height 15
click at [138, 190] on div "Hours" at bounding box center [164, 194] width 96 height 15
click at [148, 173] on div "Minutes" at bounding box center [164, 173] width 96 height 15
click at [149, 198] on div "1 minute" at bounding box center [143, 194] width 37 height 11
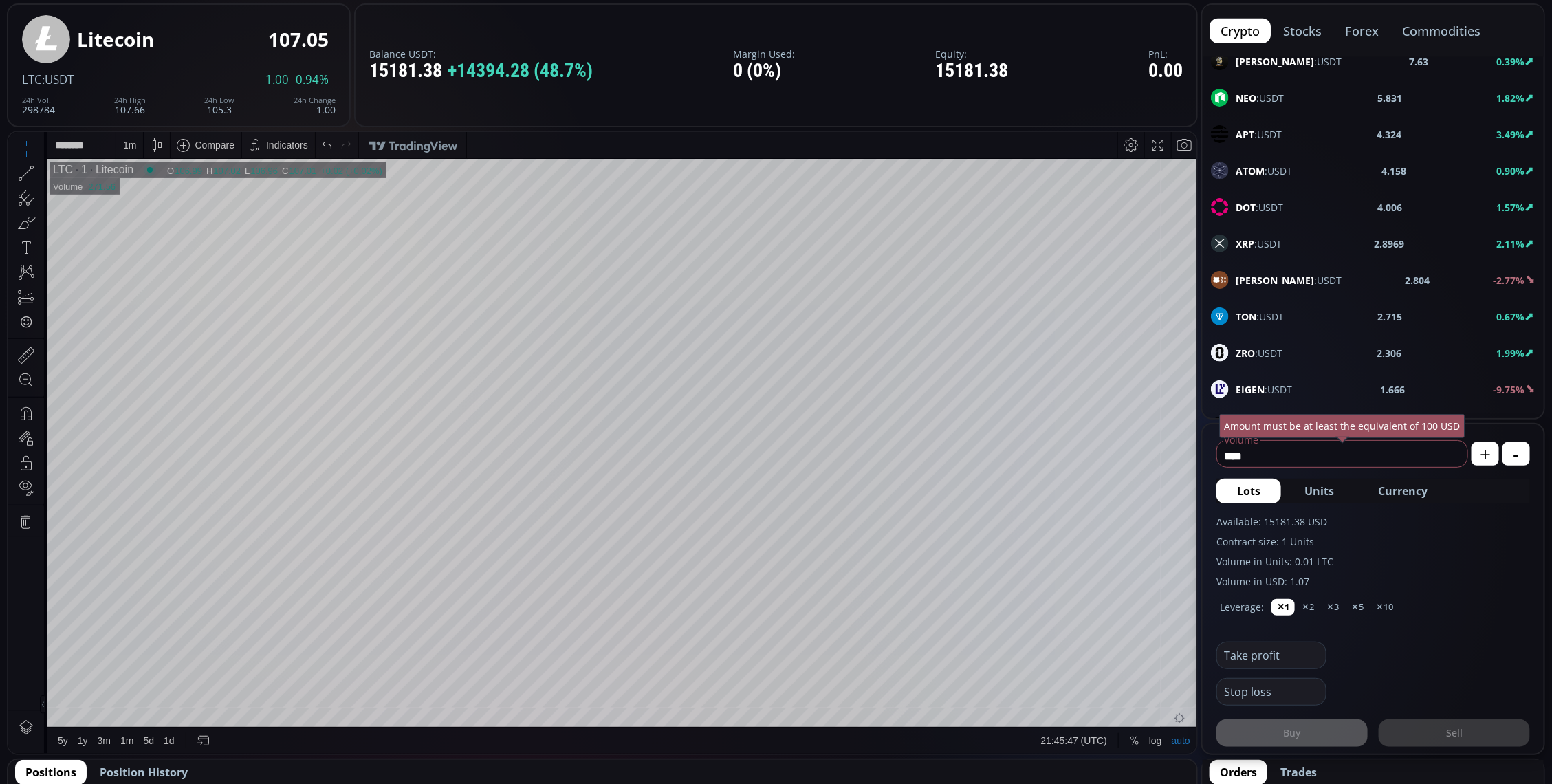
scroll to position [172, 0]
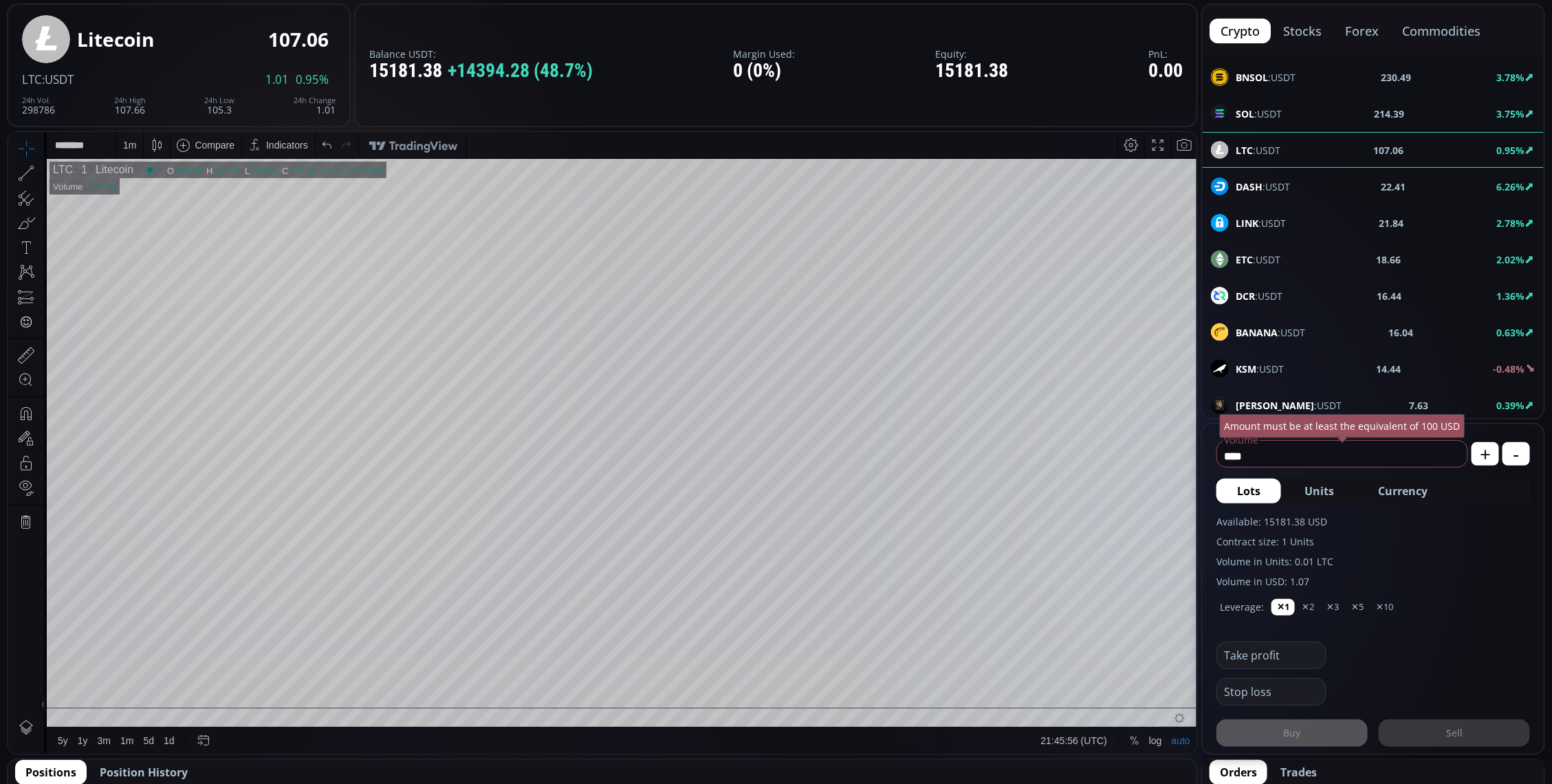
click at [127, 143] on div "1 m" at bounding box center [130, 144] width 13 height 11
click at [140, 218] on div "5 minutes" at bounding box center [145, 216] width 42 height 11
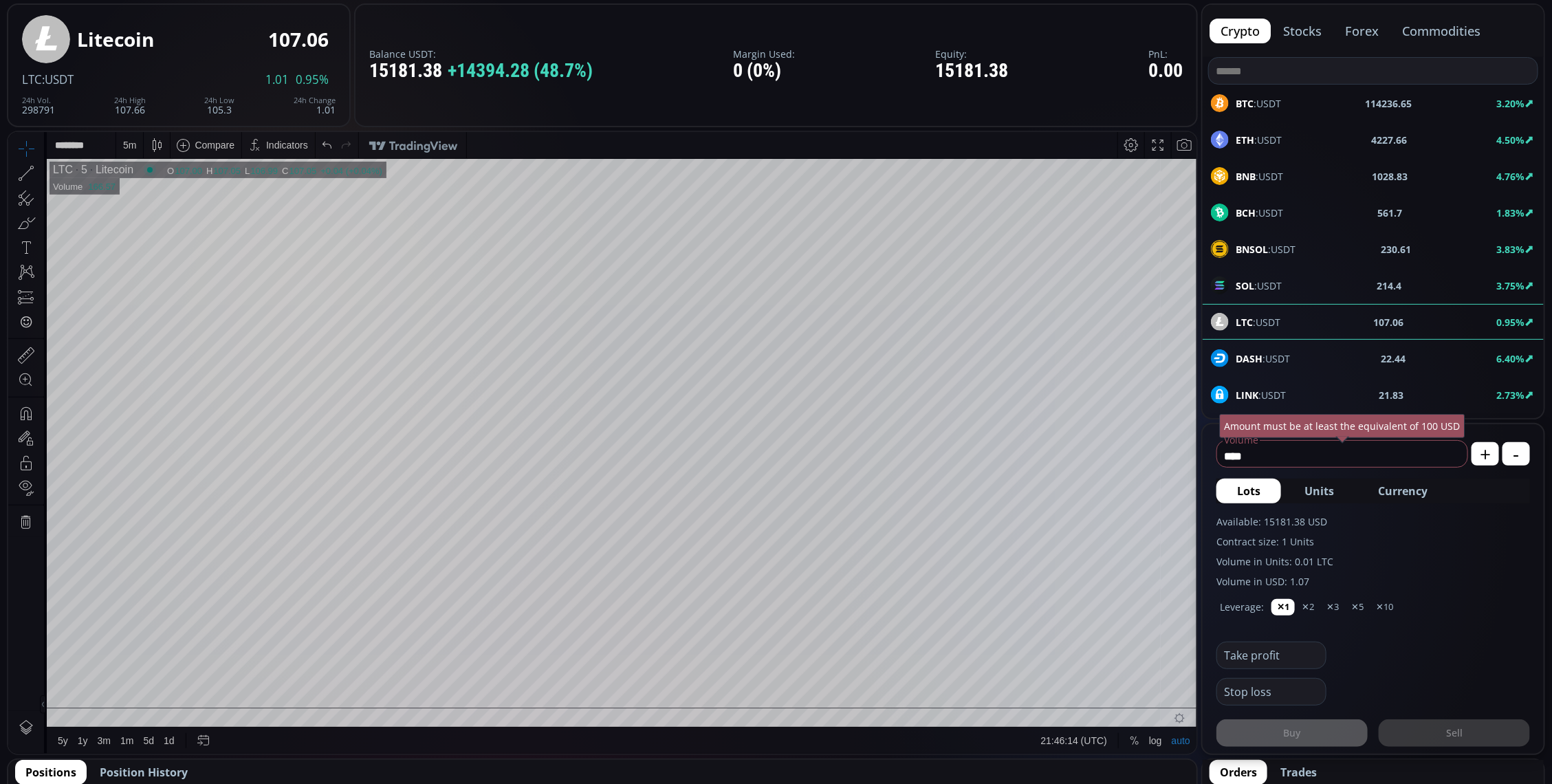
click at [1314, 126] on div "ETH :USDT 4227.66 4.50%" at bounding box center [1374, 140] width 341 height 36
click at [128, 148] on div "D" at bounding box center [128, 144] width 7 height 11
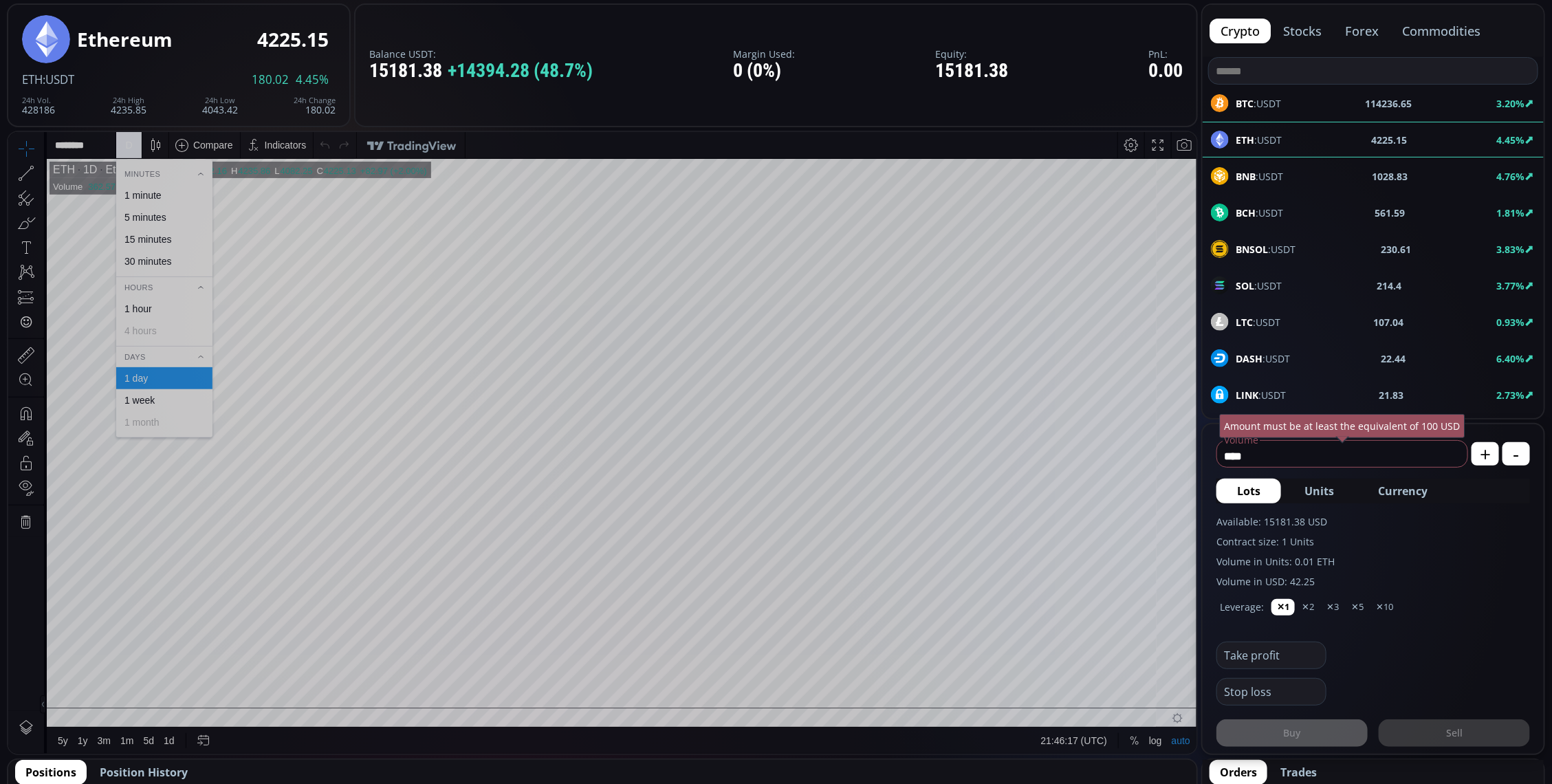
click at [150, 198] on div "1 minute" at bounding box center [143, 194] width 37 height 11
click at [1287, 325] on div "LTC :USDT 107.05 0.95%" at bounding box center [1373, 321] width 325 height 18
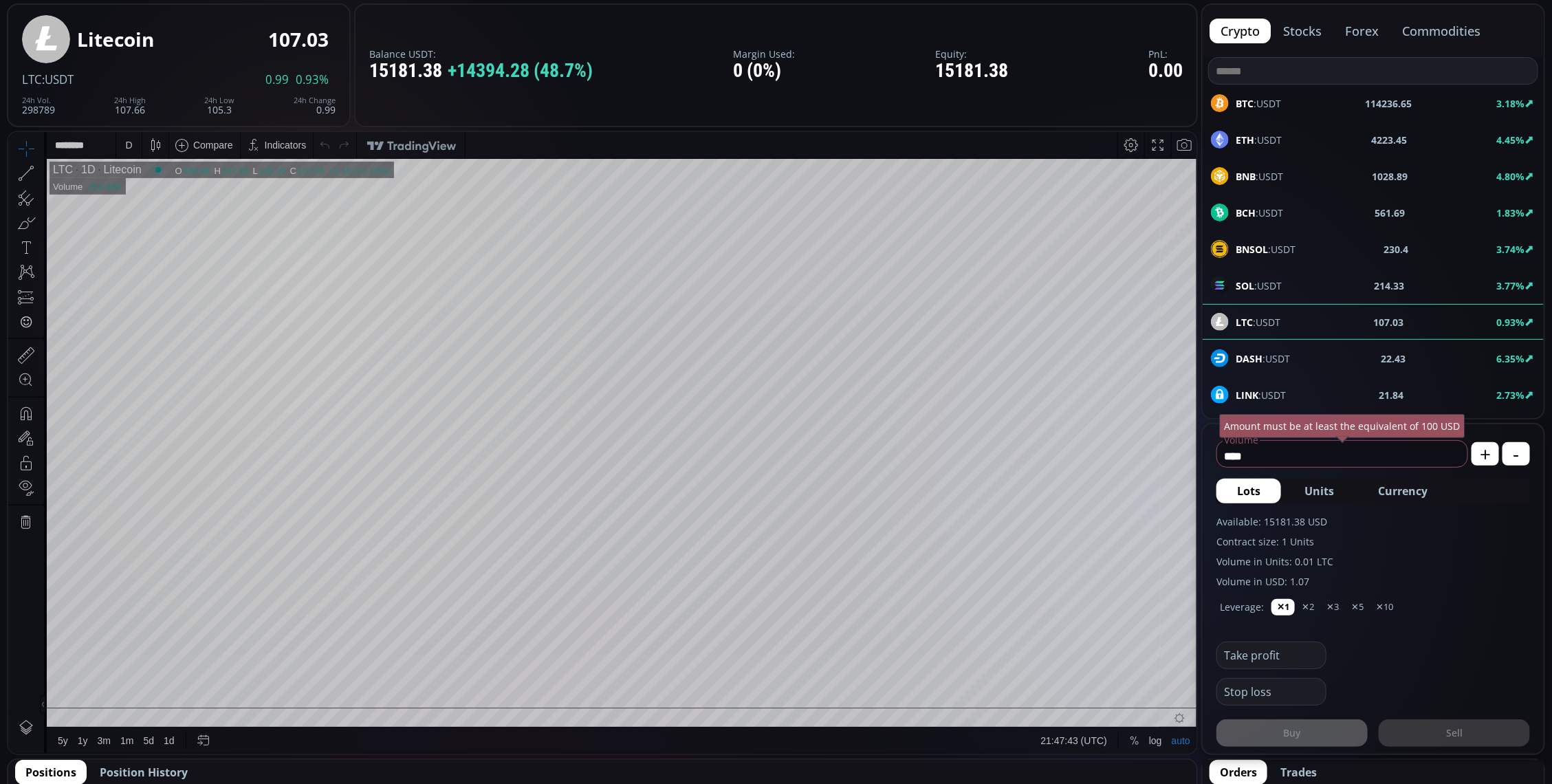
click at [132, 145] on div "D" at bounding box center [129, 144] width 11 height 26
click at [161, 188] on div "1 minute" at bounding box center [164, 194] width 96 height 22
click at [677, 678] on div at bounding box center [681, 675] width 19 height 19
click at [684, 669] on div at bounding box center [681, 675] width 19 height 19
click at [679, 668] on div at bounding box center [681, 675] width 19 height 19
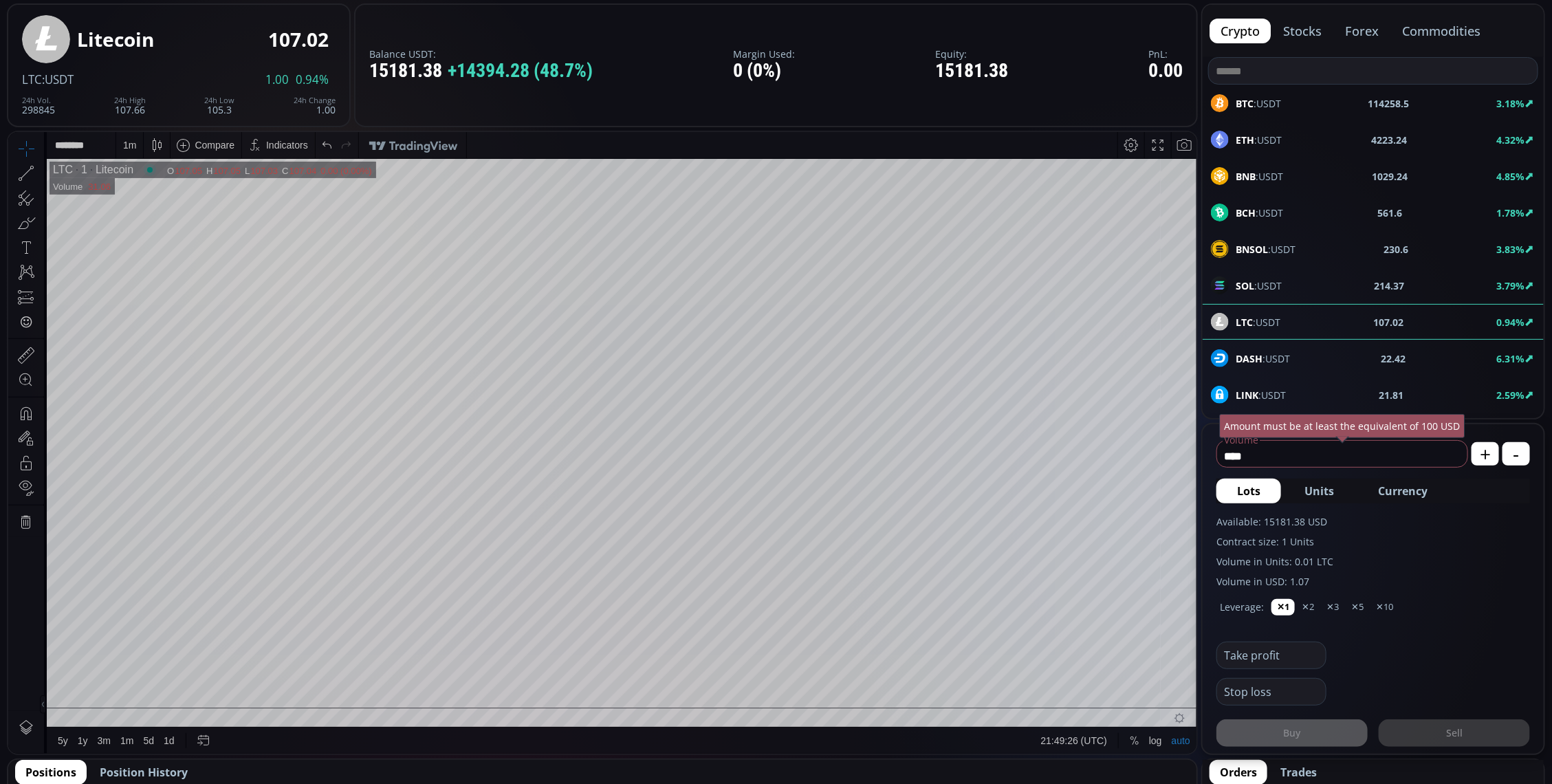
click at [1401, 487] on span "Currency" at bounding box center [1402, 491] width 49 height 16
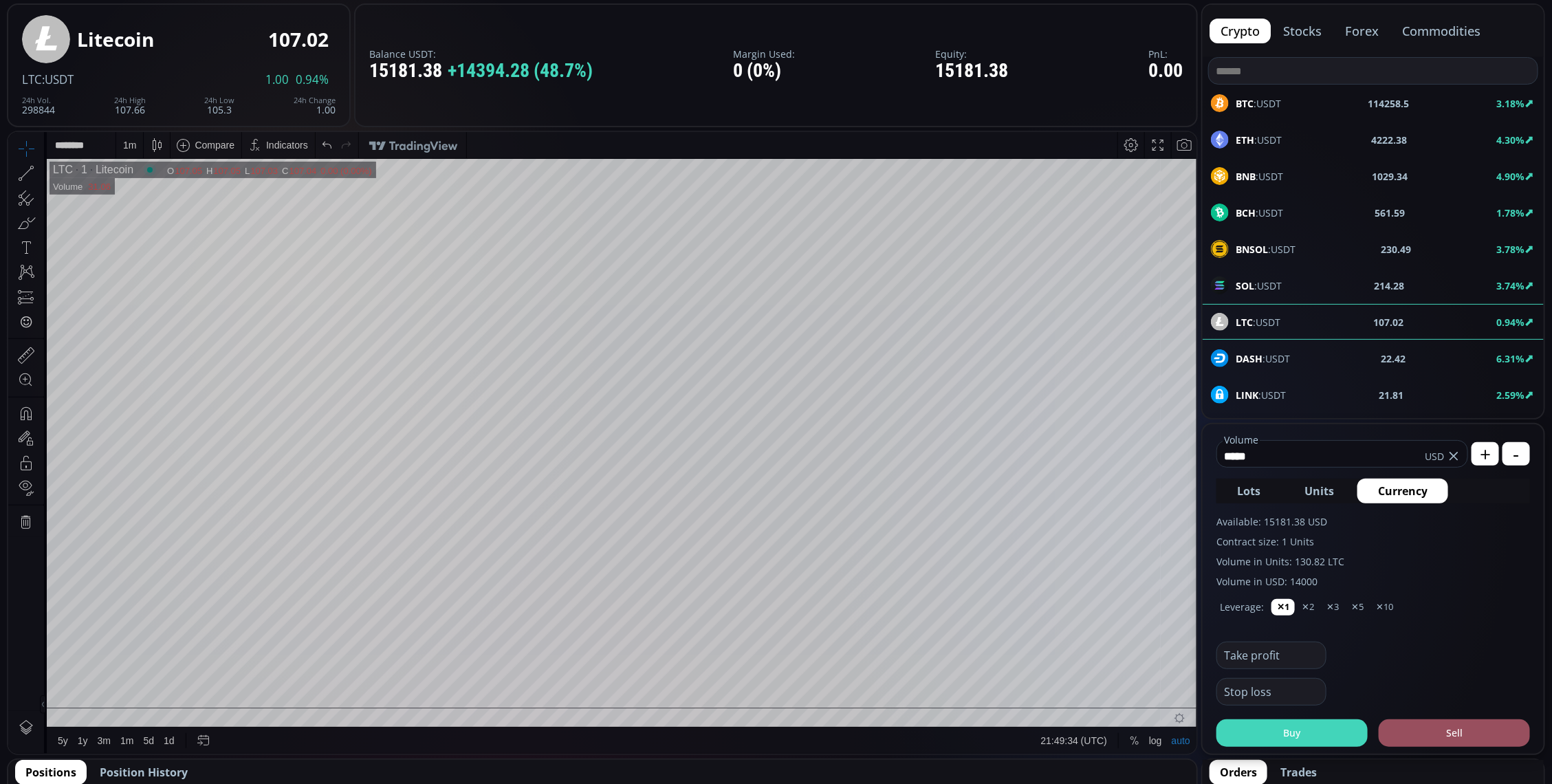
type input "*****"
click at [1310, 733] on button "Buy" at bounding box center [1292, 733] width 151 height 28
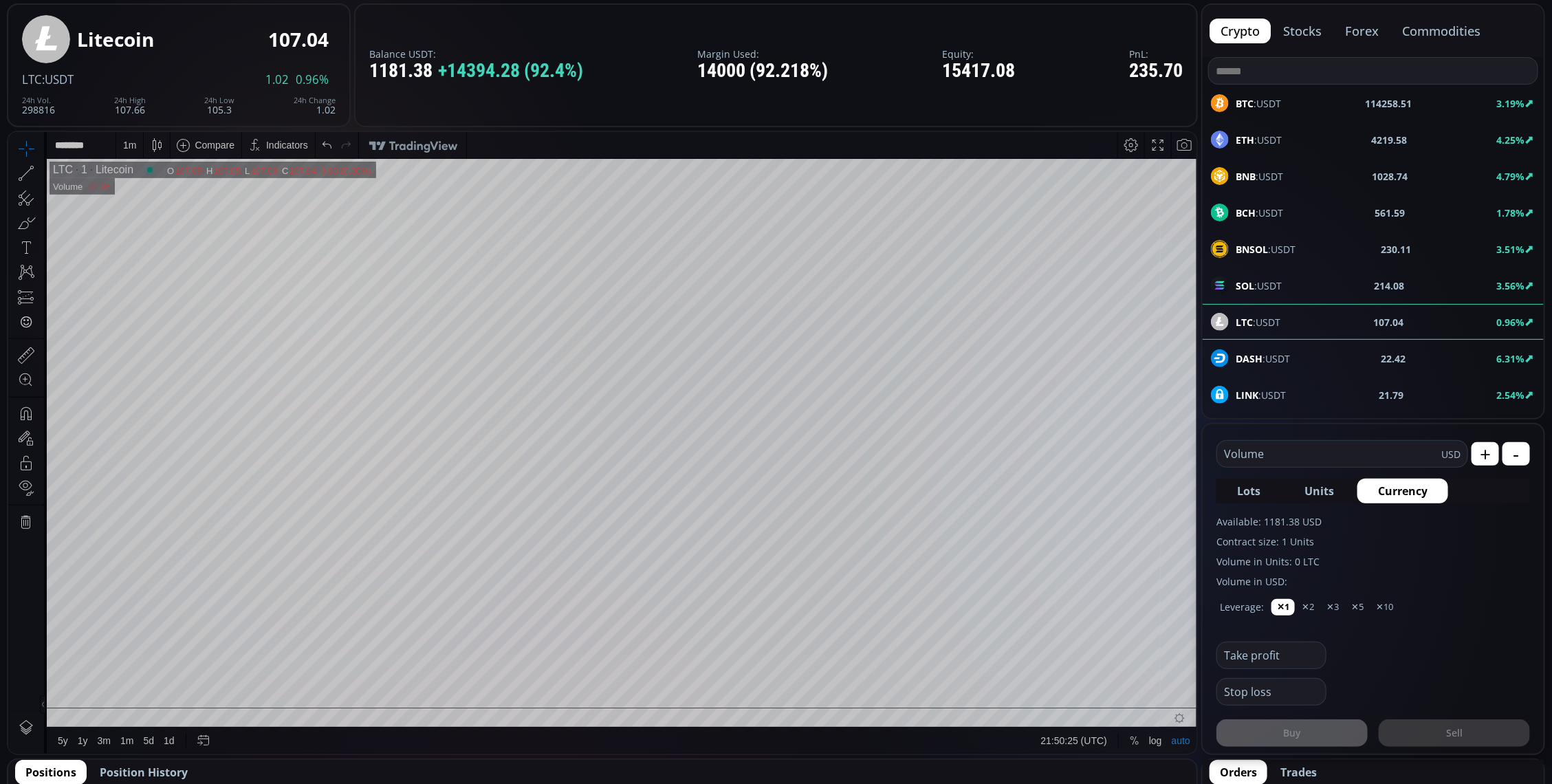
click at [131, 146] on div "1 m" at bounding box center [130, 144] width 13 height 11
click at [137, 220] on div "5 minutes" at bounding box center [145, 216] width 42 height 11
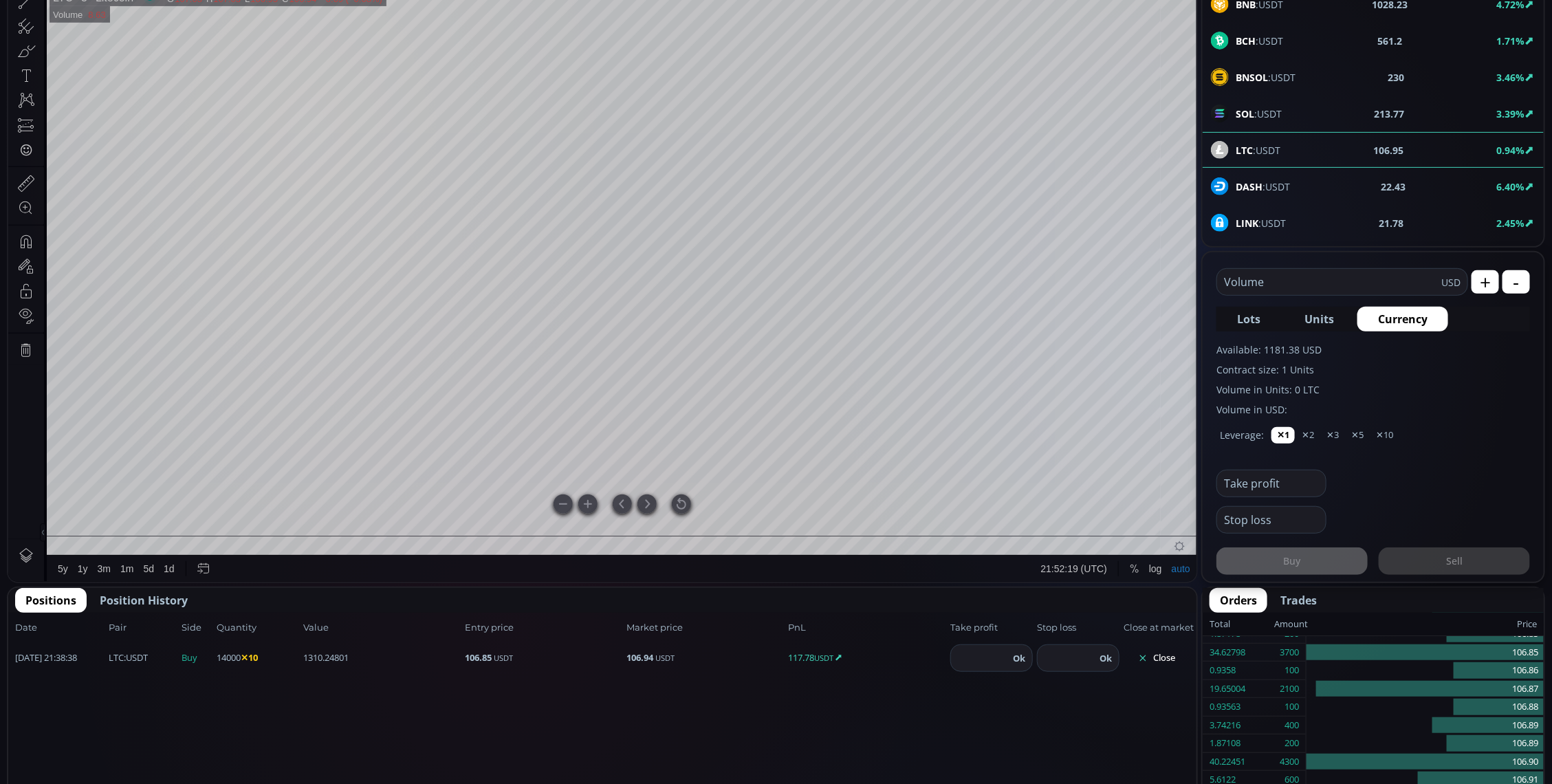
click at [682, 504] on div at bounding box center [681, 504] width 19 height 19
click at [152, 592] on span "Position History" at bounding box center [143, 600] width 88 height 16
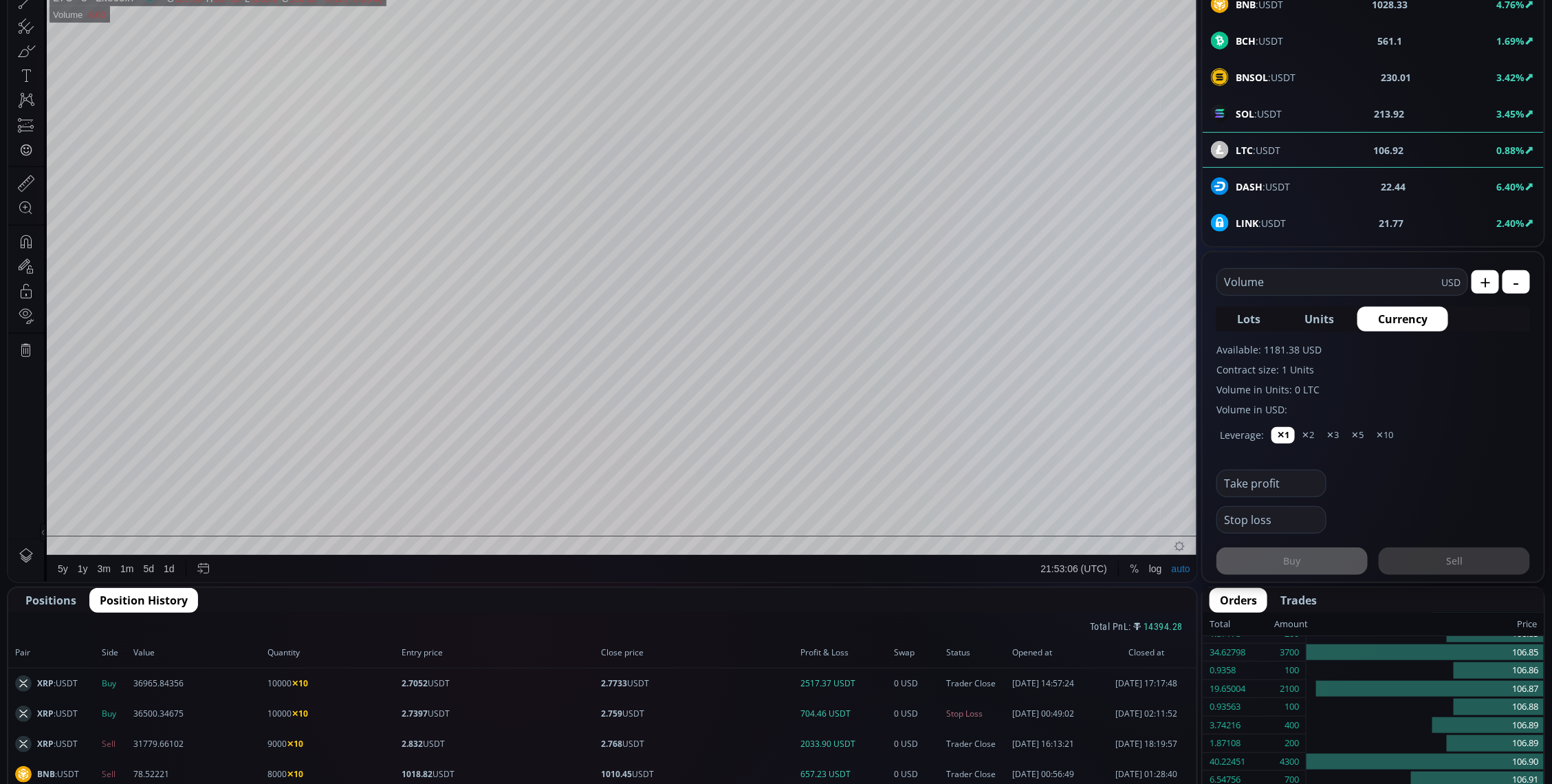
click at [32, 594] on span "Positions" at bounding box center [51, 600] width 51 height 16
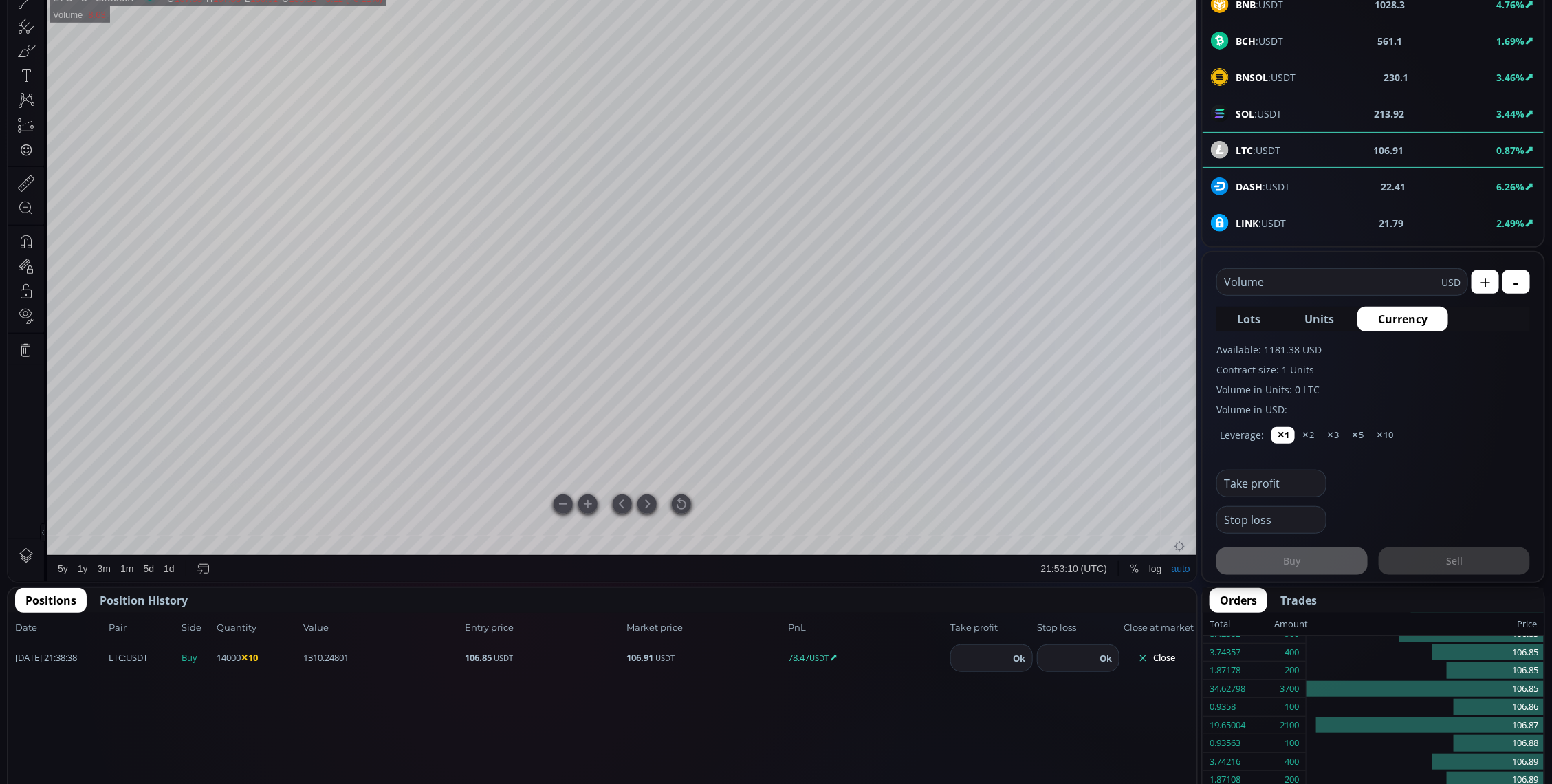
click at [679, 508] on div at bounding box center [681, 504] width 19 height 19
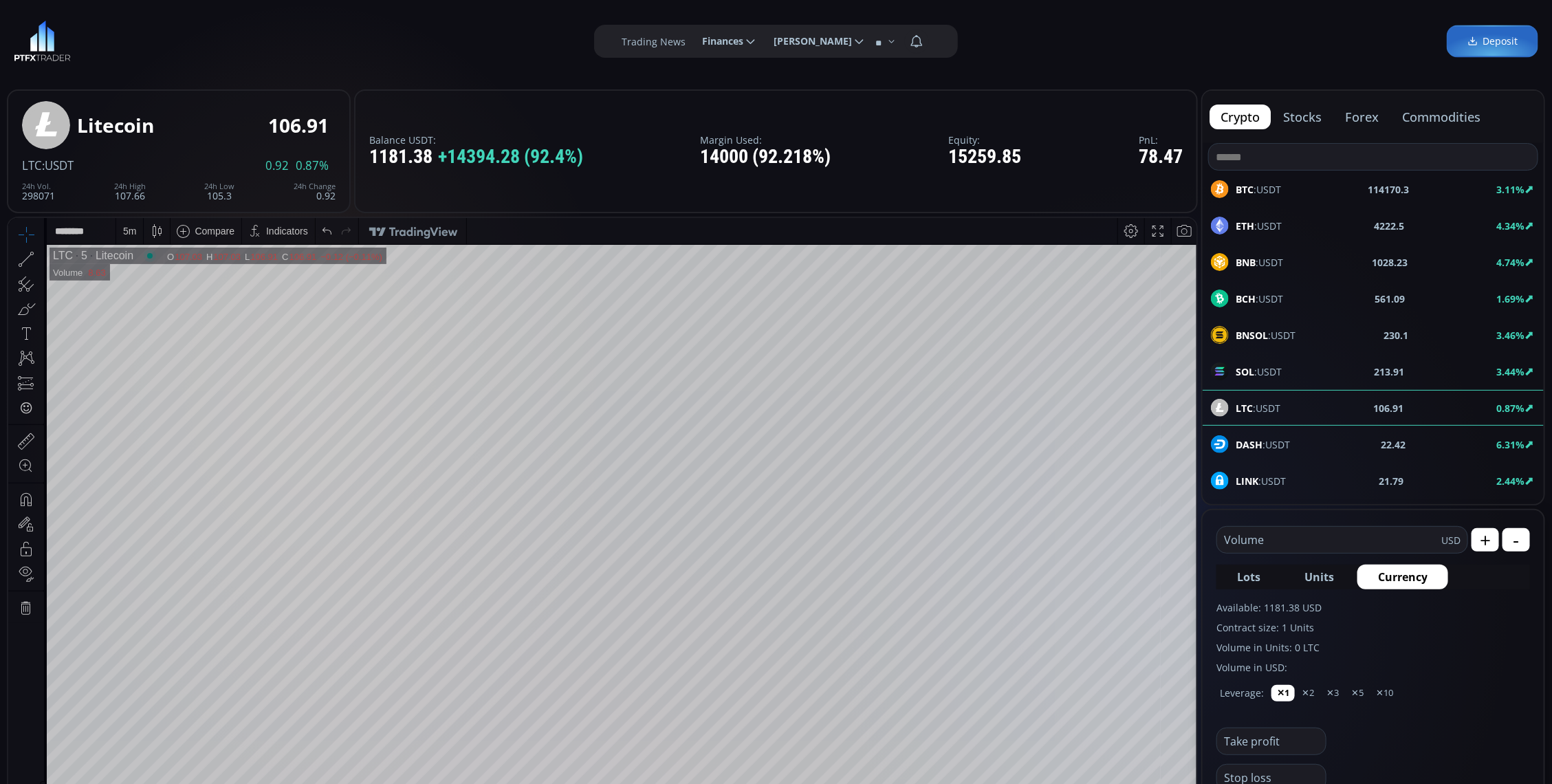
click at [126, 225] on div "5 m" at bounding box center [130, 230] width 13 height 11
click at [139, 273] on div "1 minute" at bounding box center [164, 280] width 96 height 22
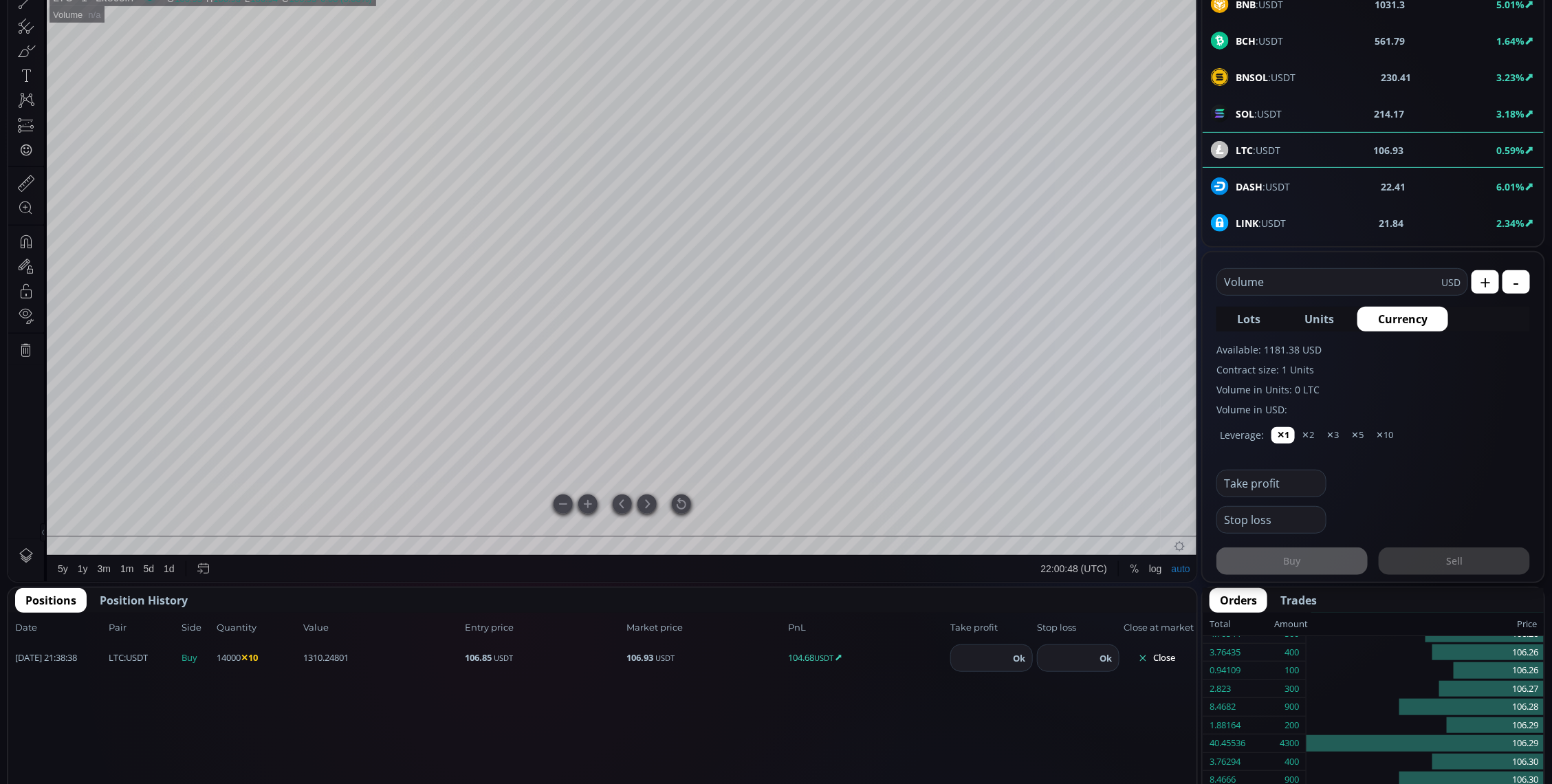
click at [675, 509] on div at bounding box center [681, 504] width 19 height 19
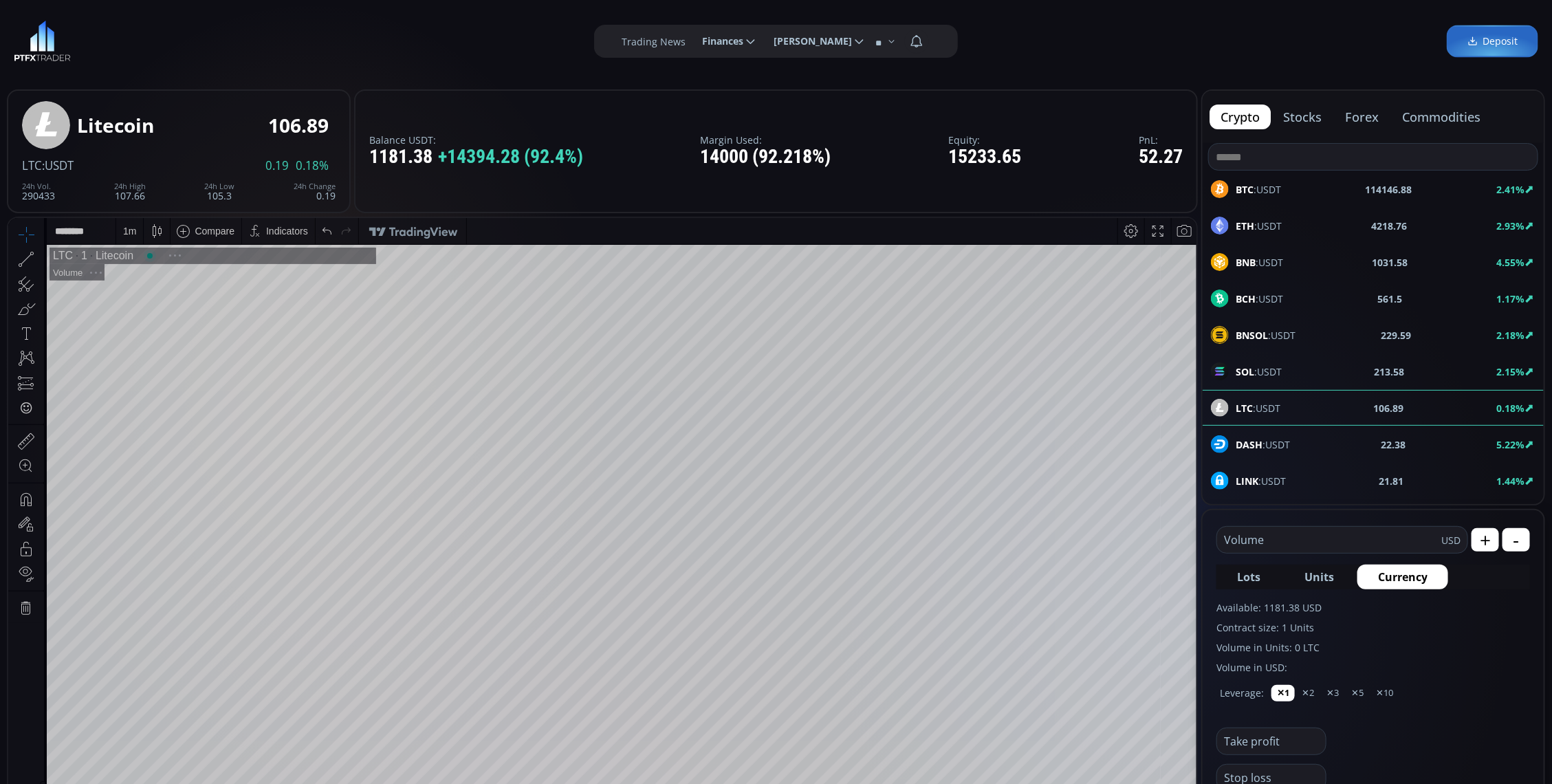
scroll to position [172, 0]
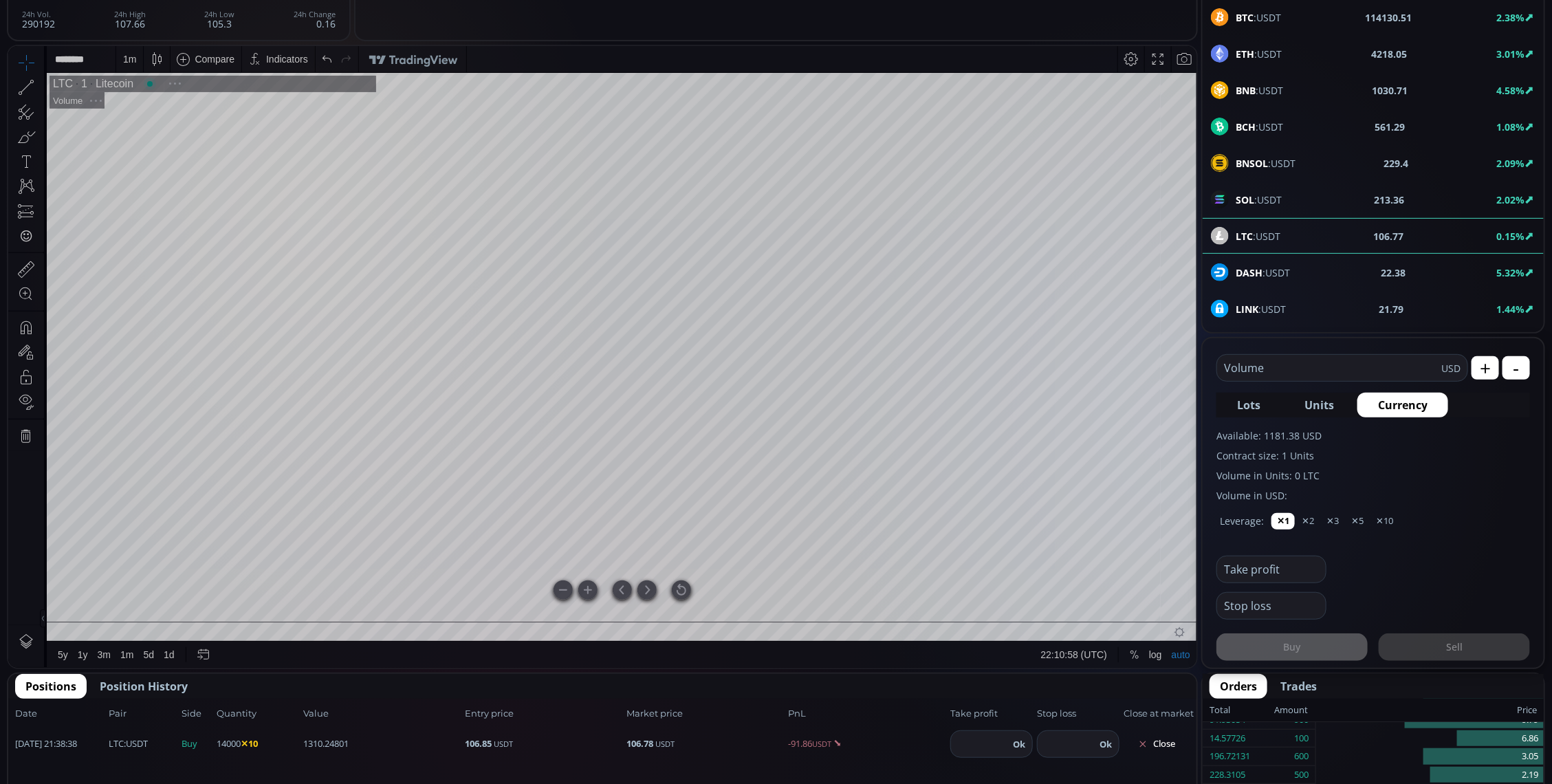
click at [680, 586] on div at bounding box center [681, 589] width 19 height 19
click at [686, 589] on div at bounding box center [681, 589] width 19 height 19
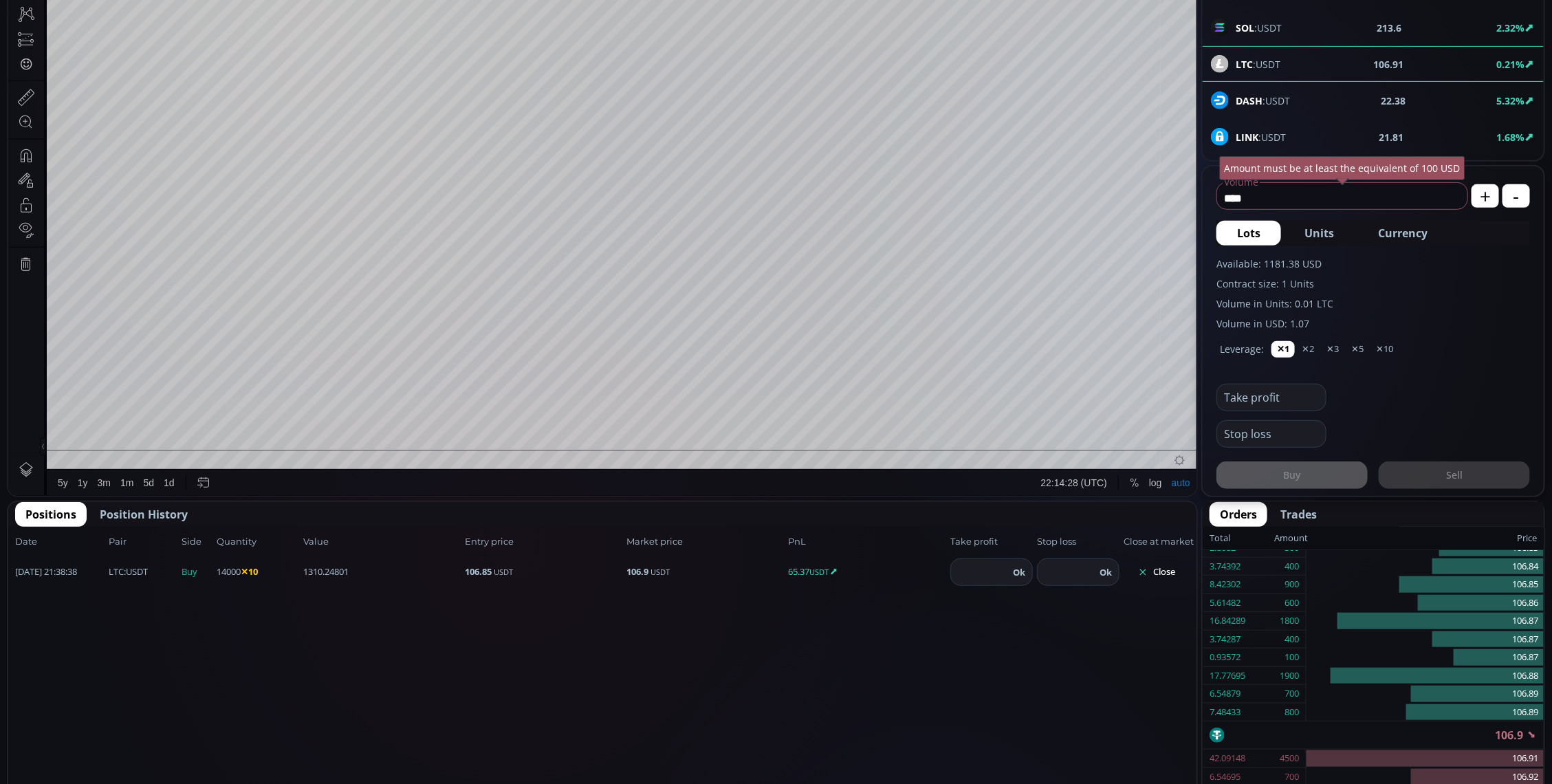
scroll to position [258, 0]
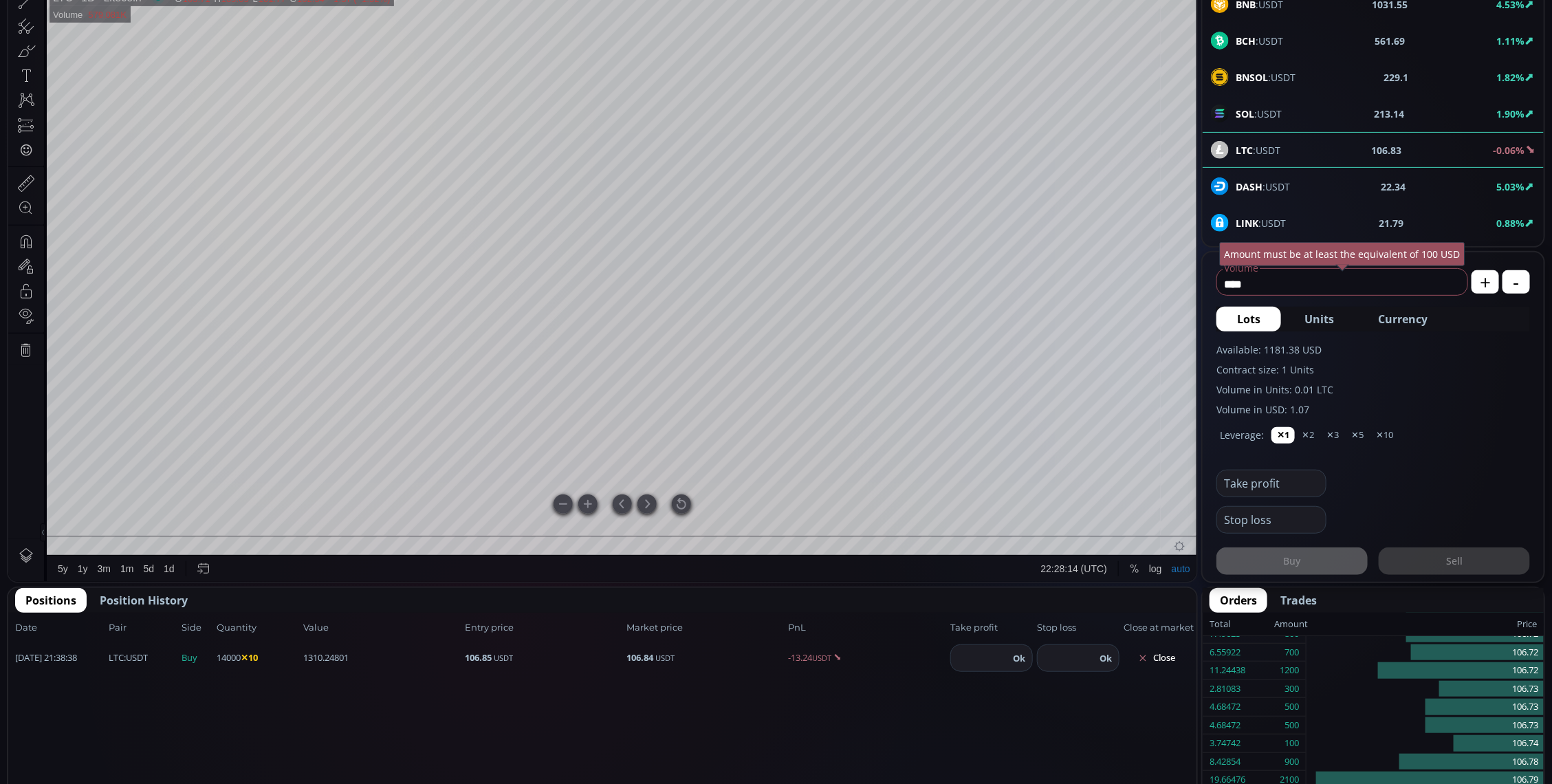
click at [687, 511] on div "LTC 1D Litecoin O 103.71 H 109.05 L 101.77 C 102.34 102.34 −1.37 (−1.32%) 1 Vol…" at bounding box center [622, 272] width 1151 height 568
click at [676, 506] on div at bounding box center [681, 504] width 19 height 19
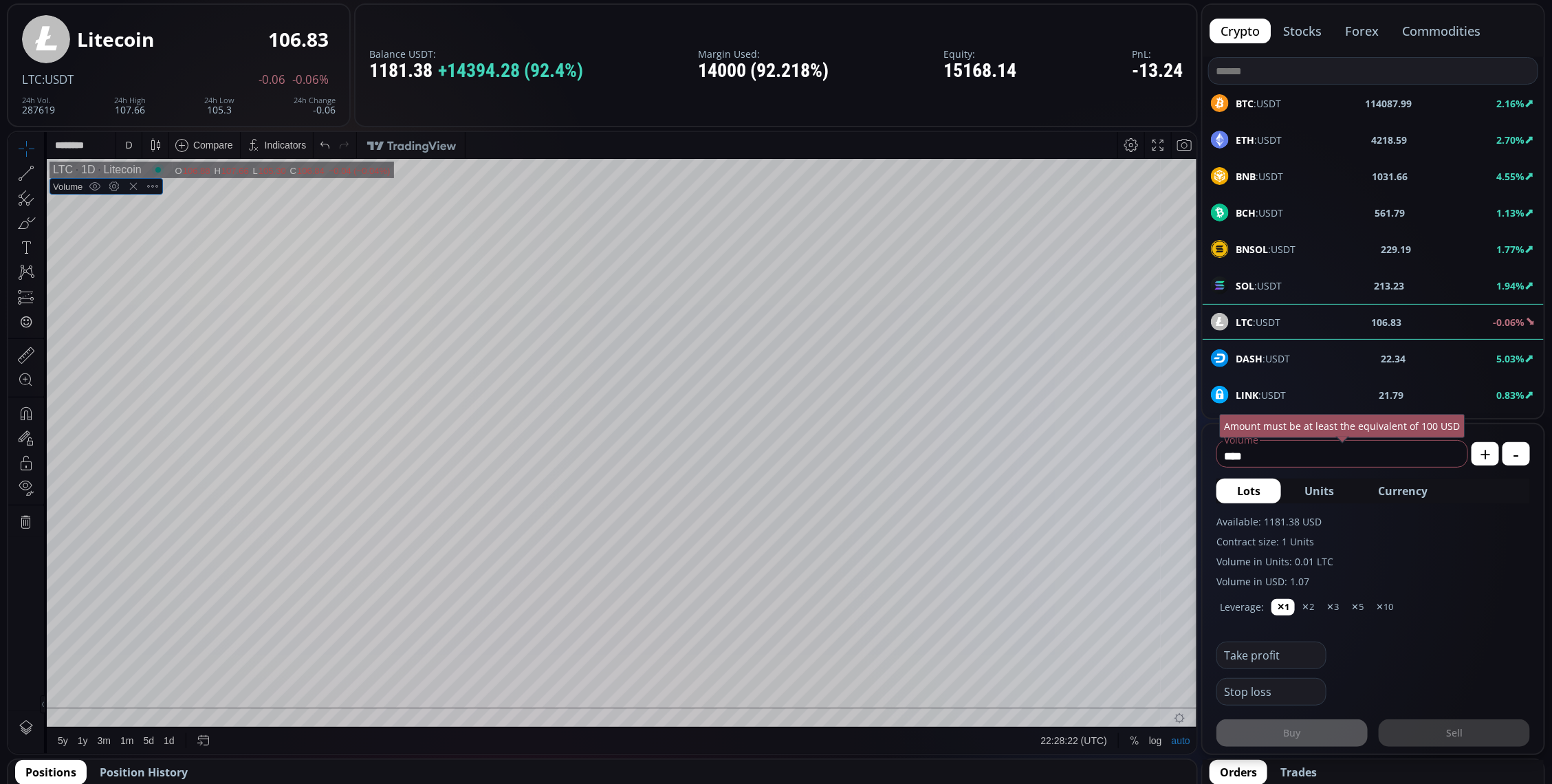
click at [120, 150] on div "D" at bounding box center [129, 144] width 26 height 26
click at [147, 211] on div "5 minutes" at bounding box center [145, 216] width 42 height 11
click at [123, 139] on div "5 m" at bounding box center [130, 144] width 13 height 11
click at [130, 194] on div "1 minute" at bounding box center [143, 194] width 37 height 11
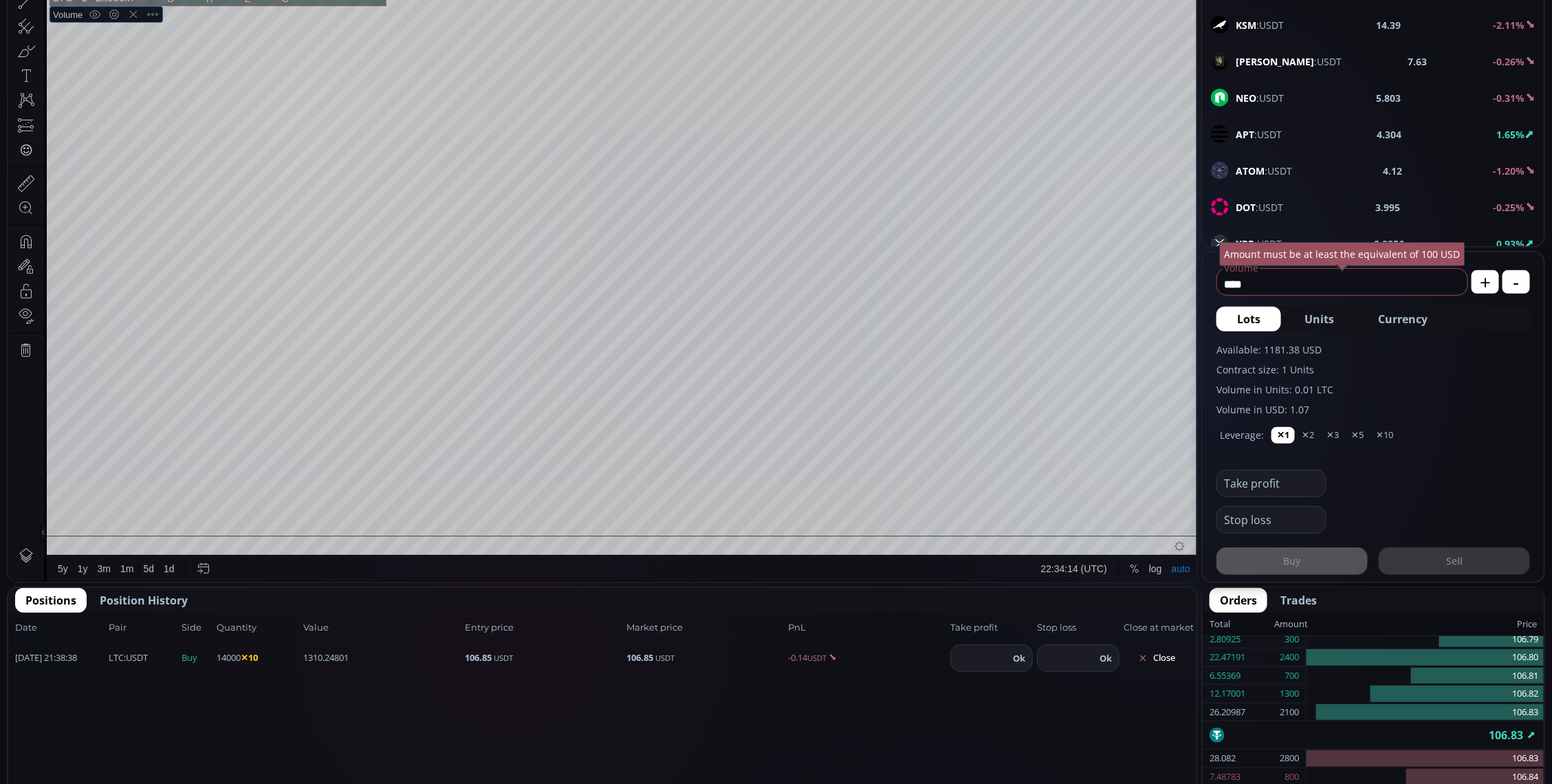
scroll to position [172, 0]
